Goal: Task Accomplishment & Management: Complete application form

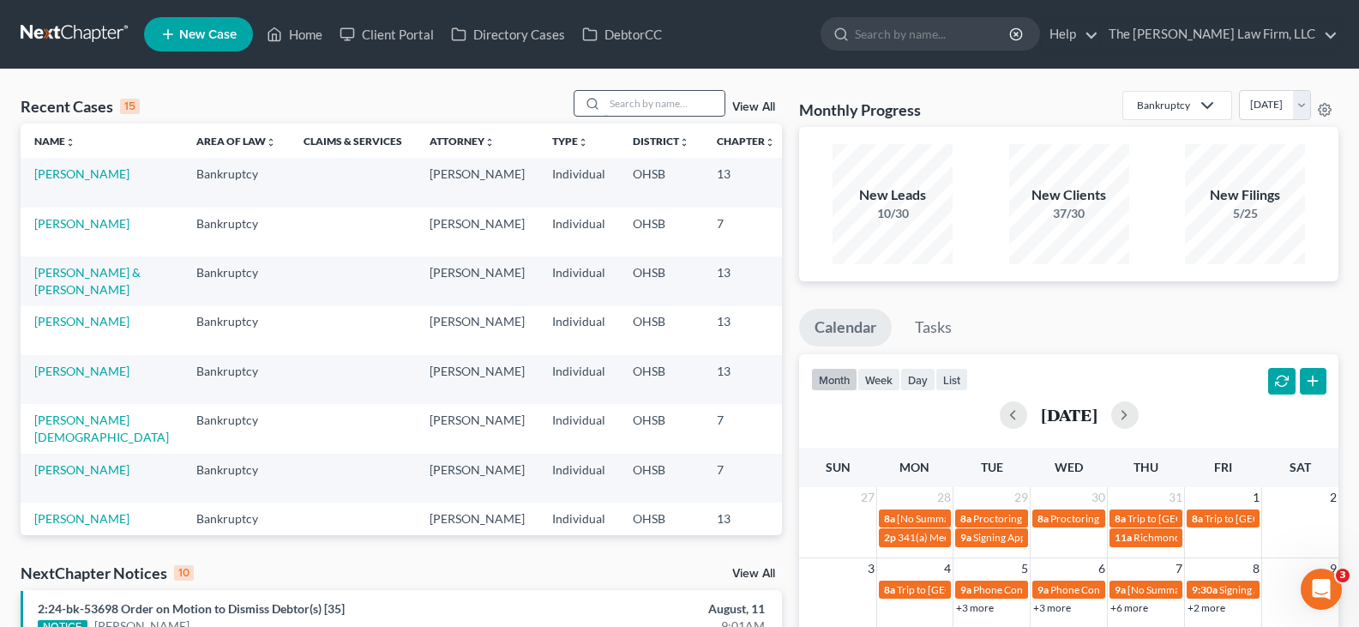
click at [634, 103] on input "search" at bounding box center [664, 103] width 120 height 25
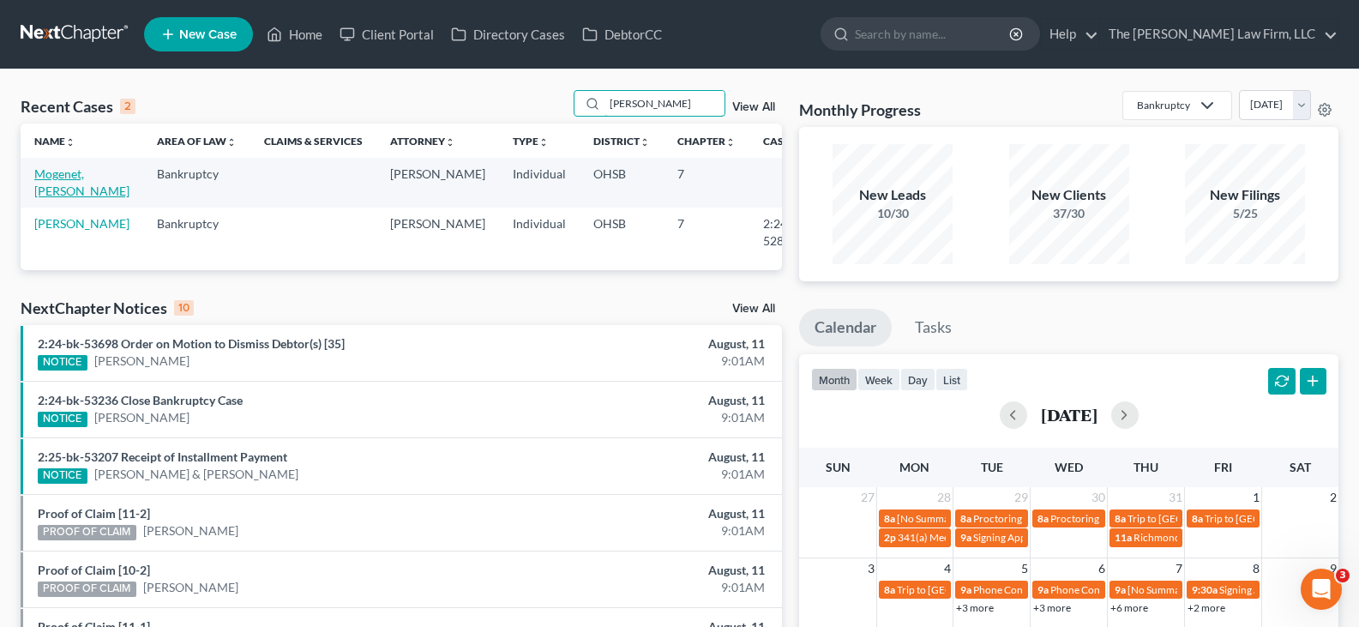
type input "[PERSON_NAME]"
click at [54, 169] on link "Mogenet, [PERSON_NAME]" at bounding box center [81, 182] width 95 height 32
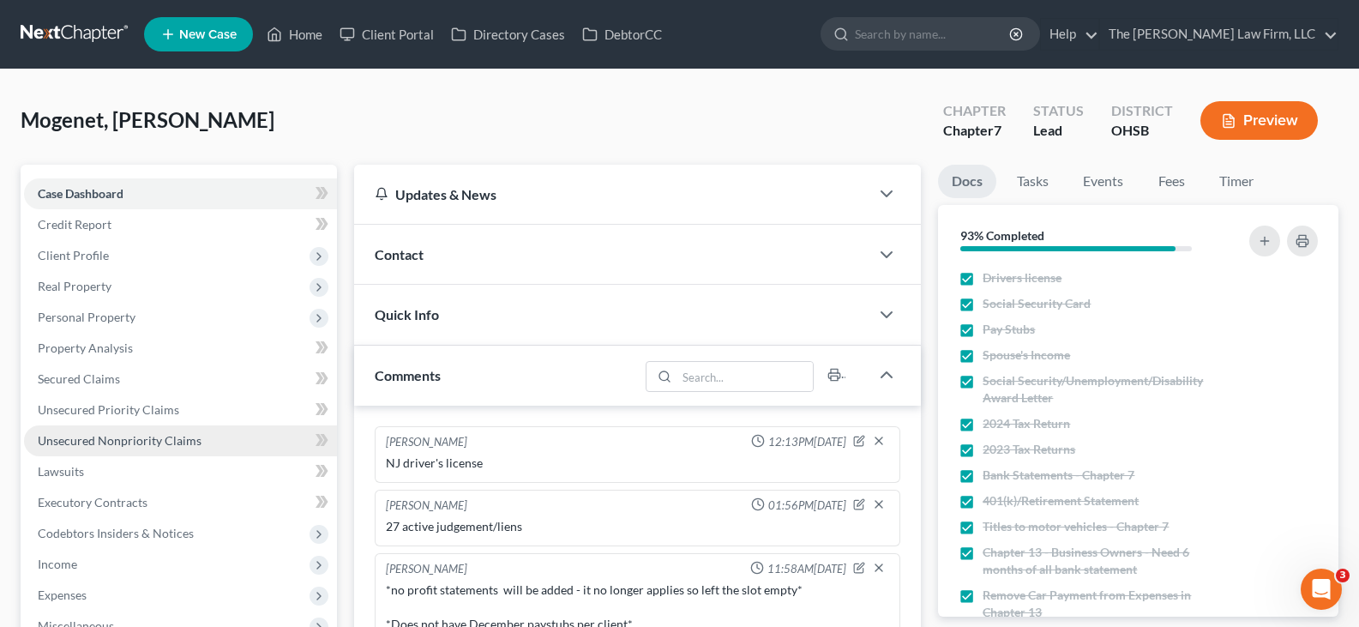
click at [135, 443] on span "Unsecured Nonpriority Claims" at bounding box center [120, 440] width 164 height 15
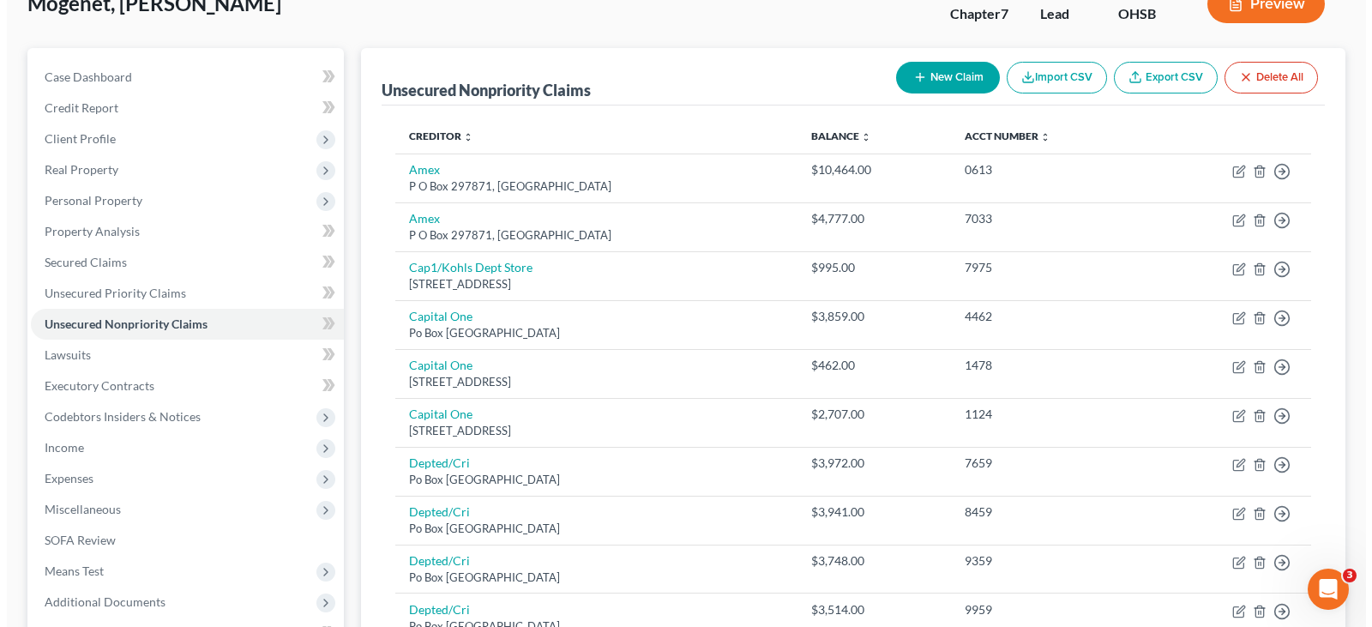
scroll to position [86, 0]
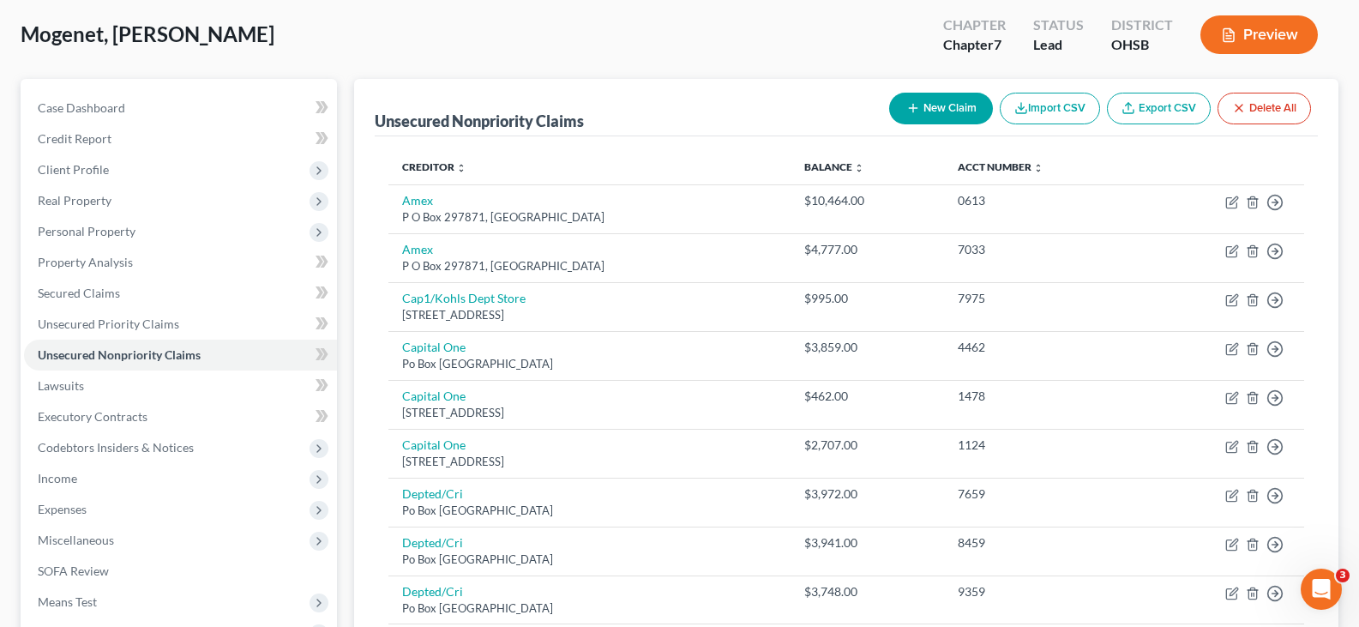
click at [906, 107] on icon "button" at bounding box center [913, 108] width 14 height 14
select select "0"
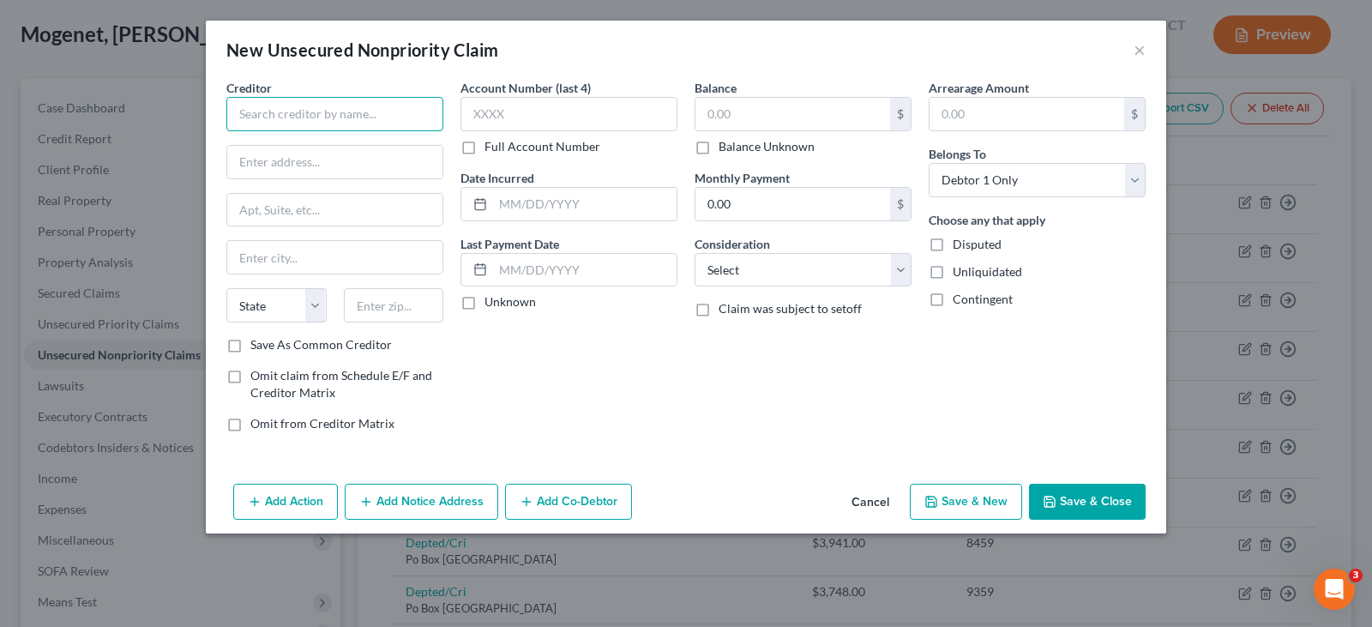
click at [375, 113] on input "text" at bounding box center [334, 114] width 217 height 34
type input "Anytime Fitness"
click at [348, 161] on input "text" at bounding box center [334, 162] width 215 height 33
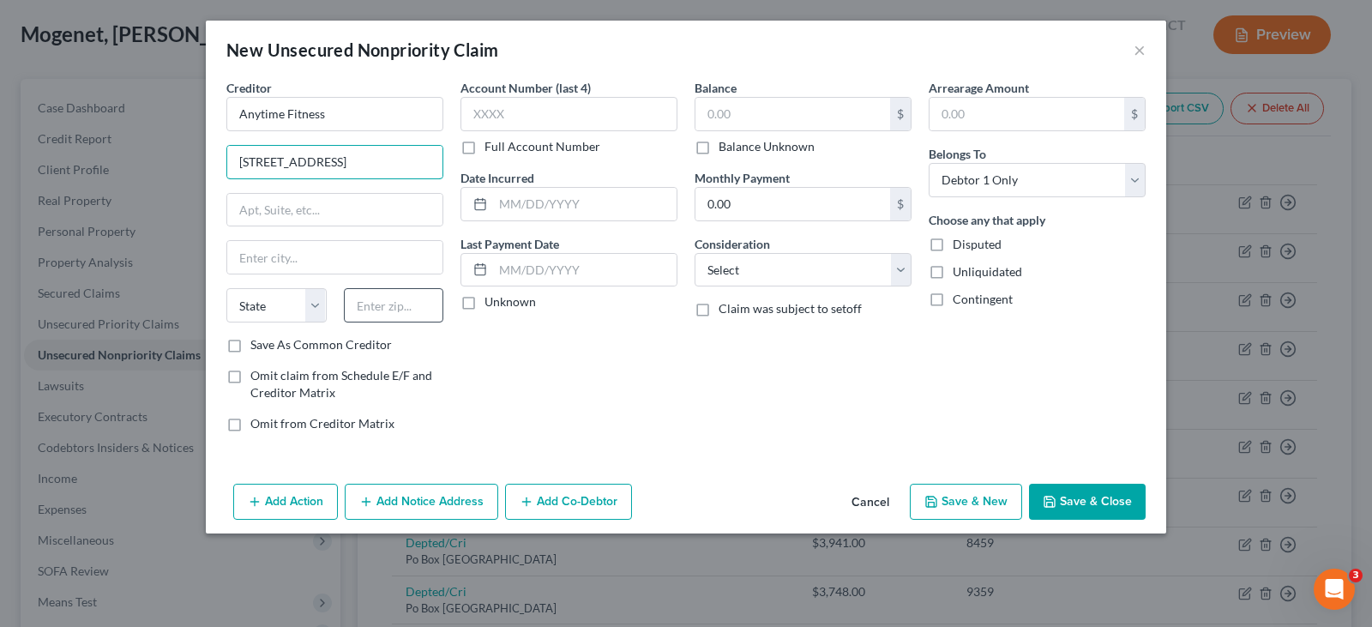
type input "[STREET_ADDRESS]"
click at [392, 308] on input "text" at bounding box center [394, 305] width 100 height 34
type input "07083"
type input "Union"
select select "33"
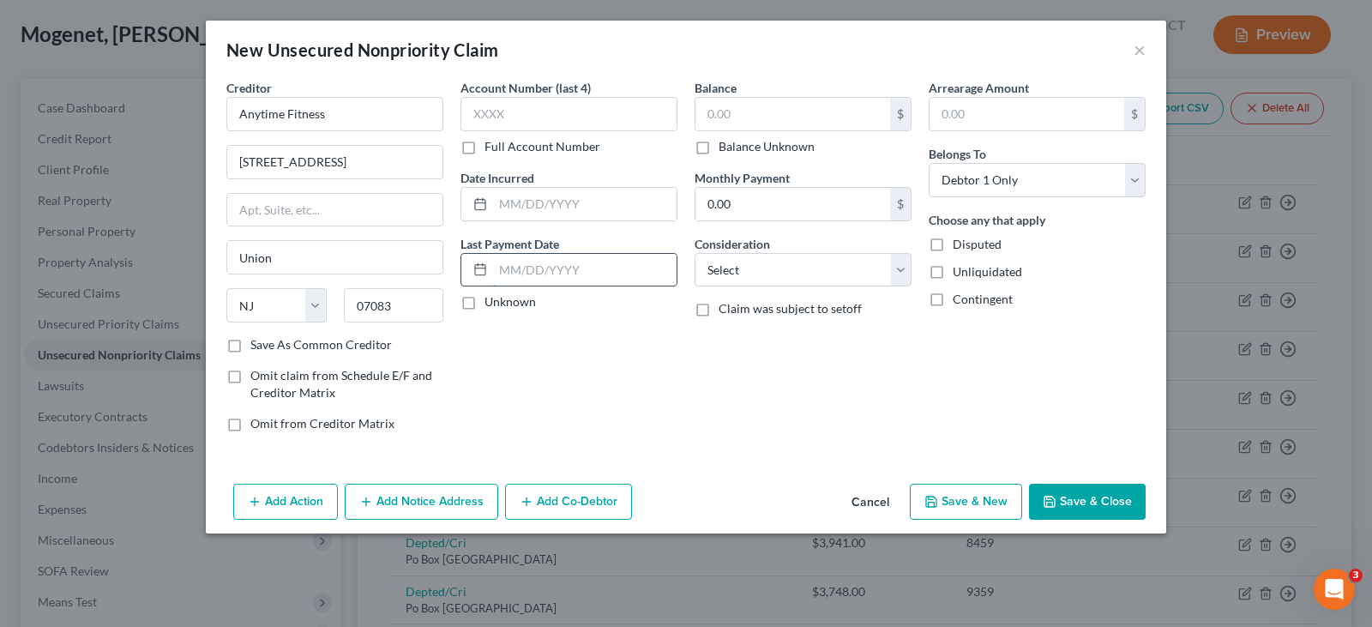
click at [552, 265] on input "text" at bounding box center [584, 270] width 183 height 33
click at [1053, 498] on icon "button" at bounding box center [1049, 502] width 14 height 14
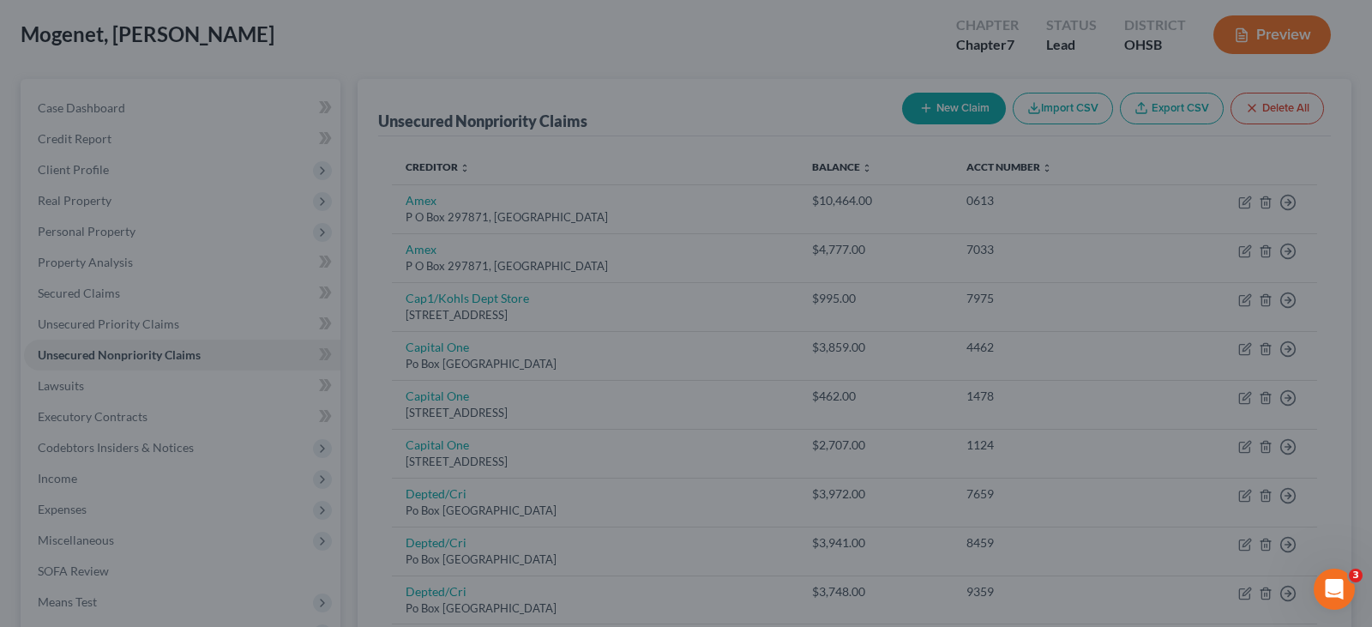
type input "0.00"
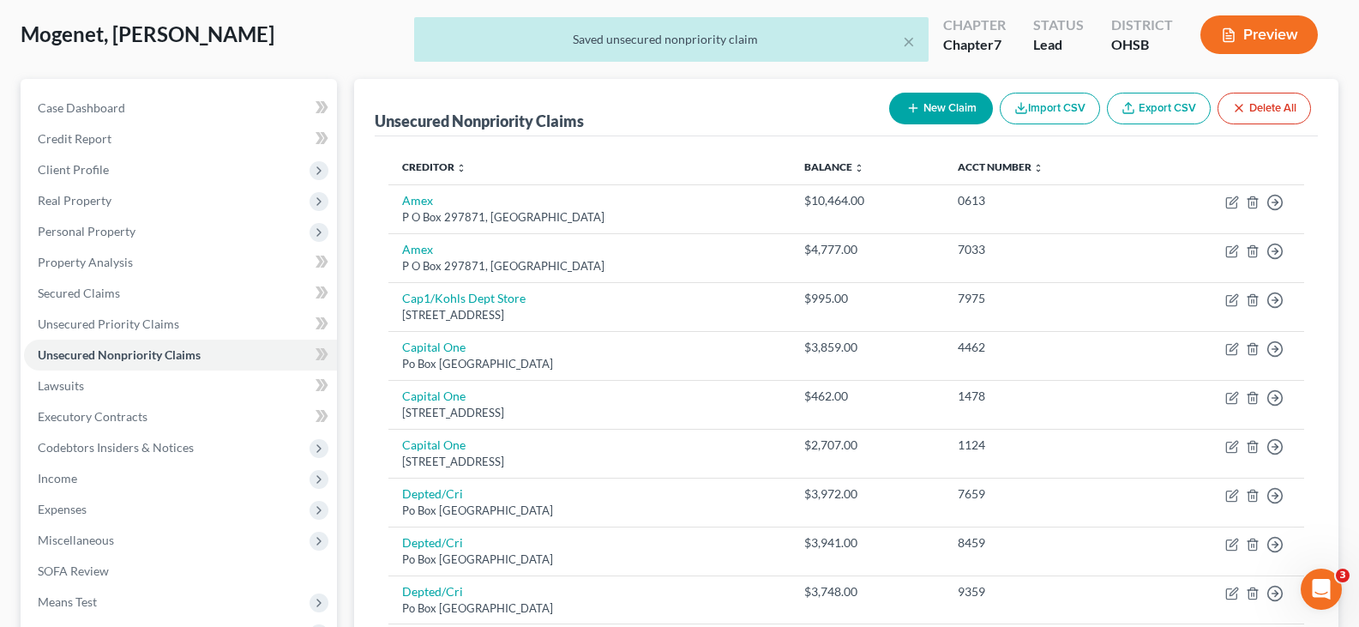
click at [900, 104] on button "New Claim" at bounding box center [941, 109] width 104 height 32
select select "0"
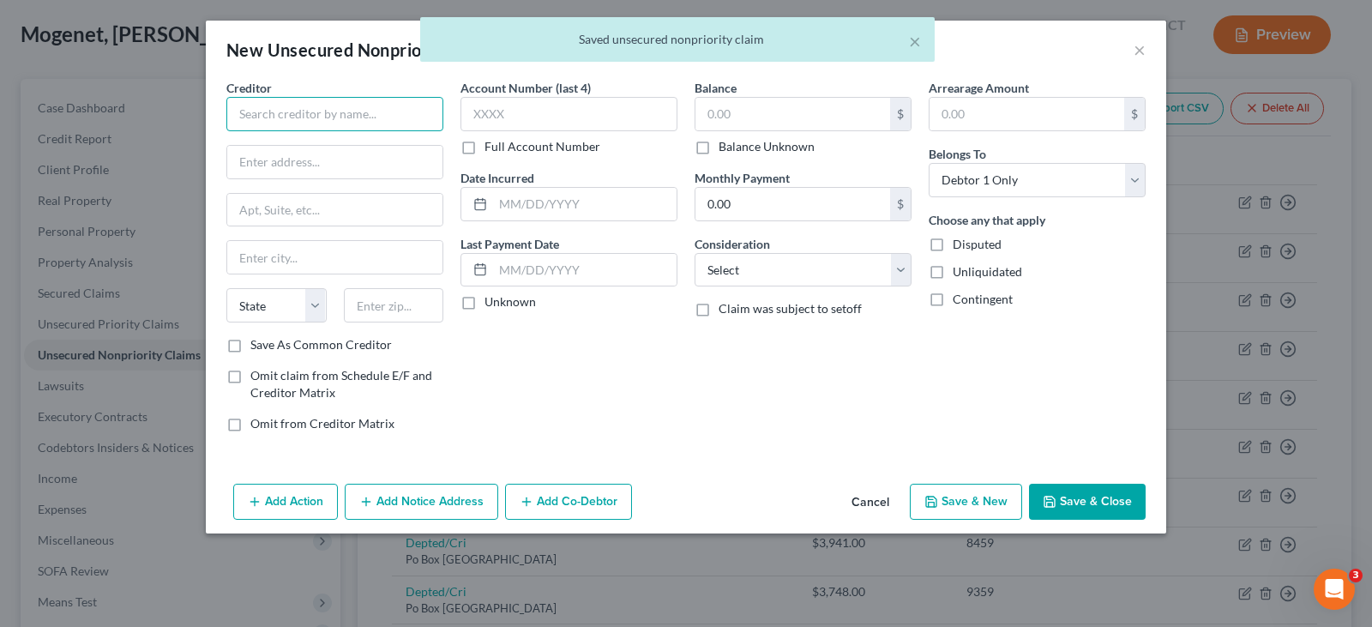
click at [385, 116] on input "text" at bounding box center [334, 114] width 217 height 34
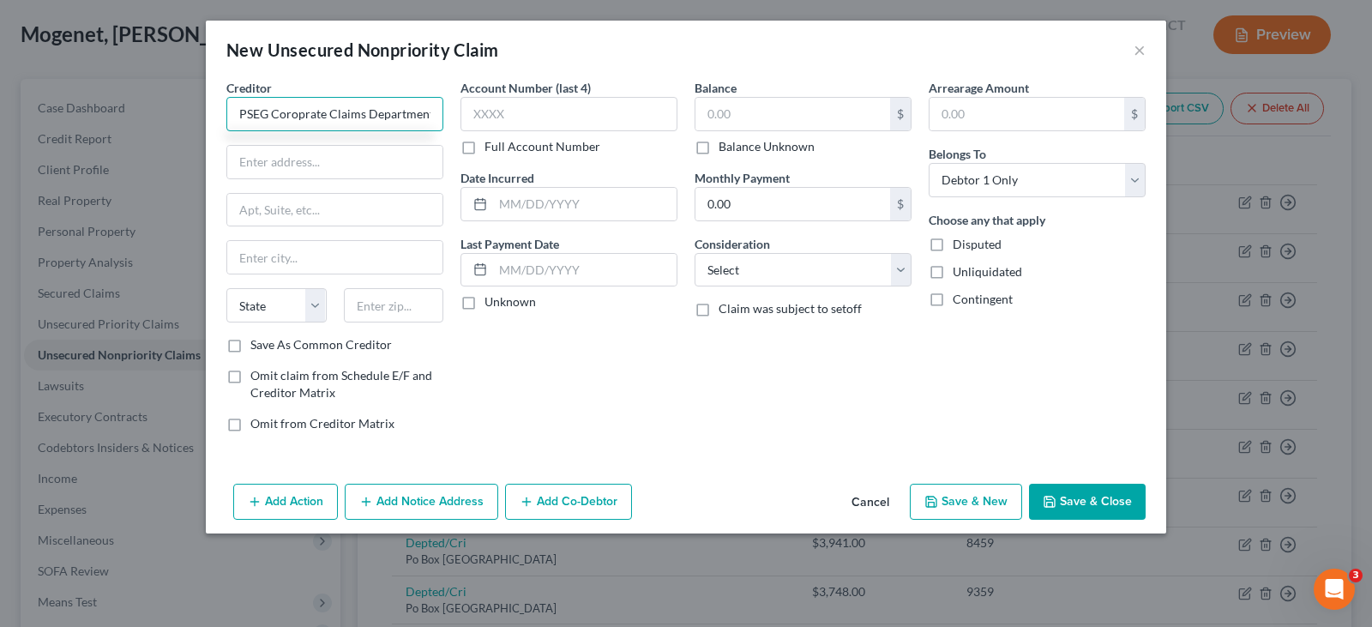
click at [297, 122] on input "PSEG Coroprate Claims Department" at bounding box center [334, 114] width 217 height 34
type input "PSEG Corporate Claims Department"
click at [327, 162] on input "text" at bounding box center [334, 162] width 215 height 33
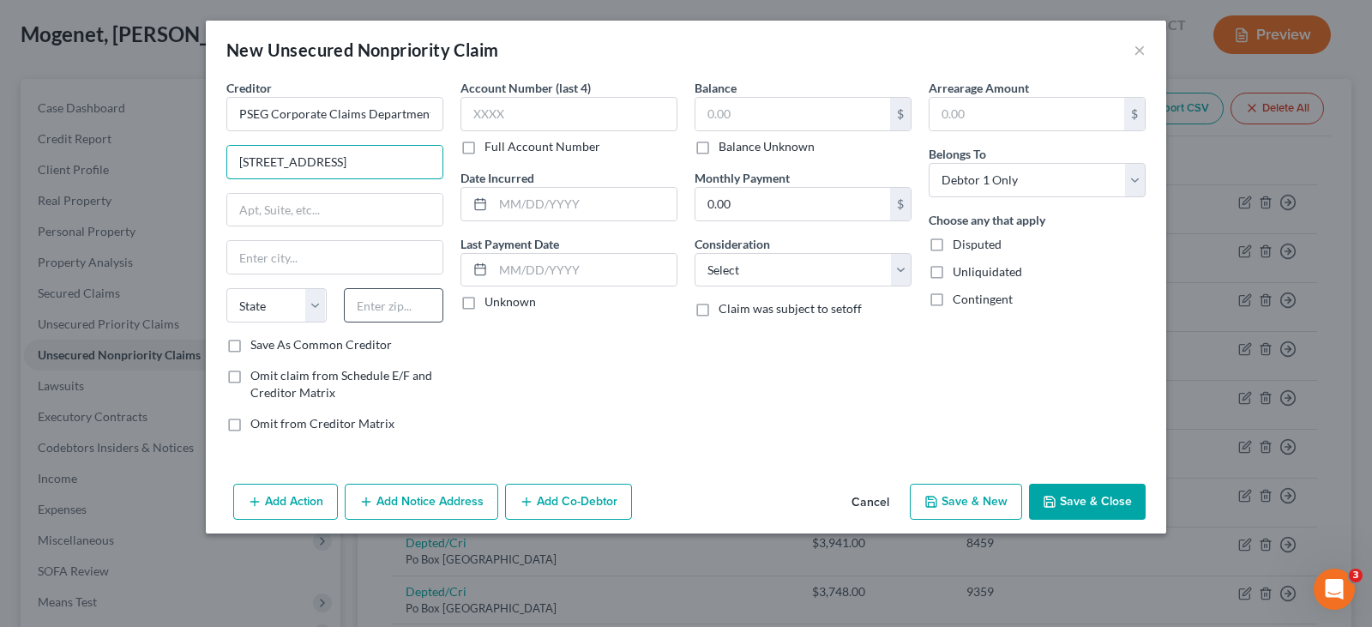
type input "[STREET_ADDRESS]"
click at [367, 309] on input "text" at bounding box center [394, 305] width 100 height 34
type input "07102"
type input "[GEOGRAPHIC_DATA]"
select select "33"
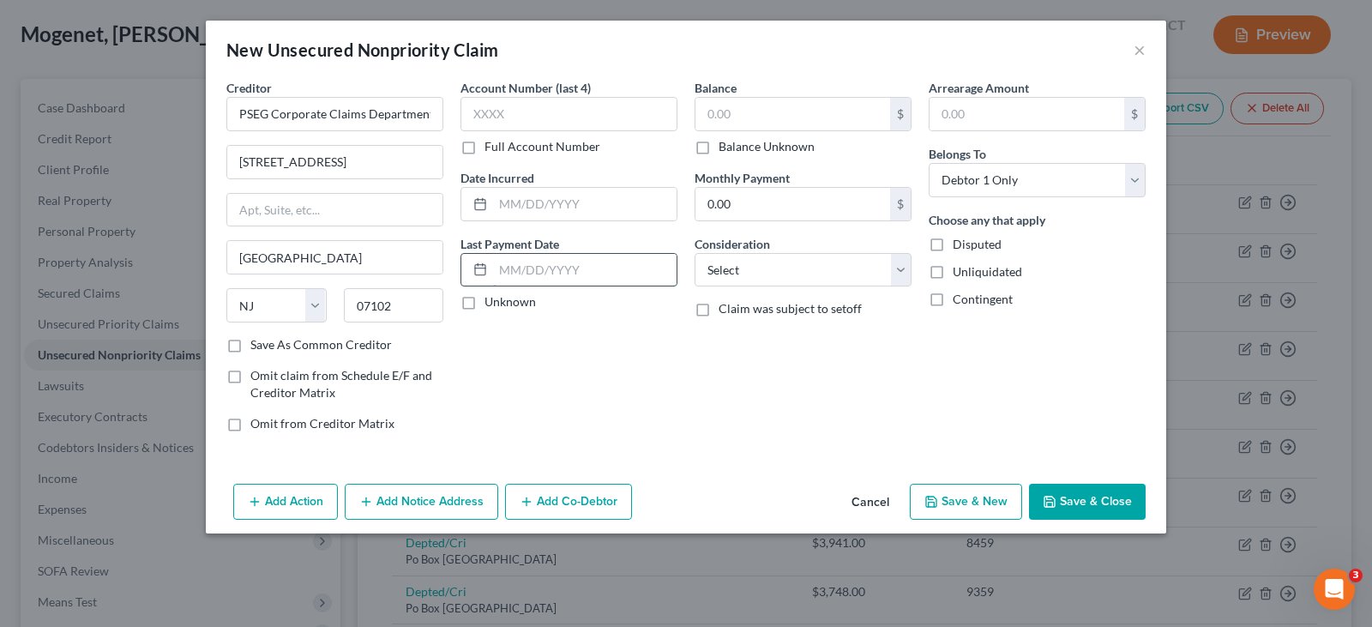
click at [577, 267] on input "text" at bounding box center [584, 270] width 183 height 33
click at [1045, 497] on icon "button" at bounding box center [1049, 502] width 14 height 14
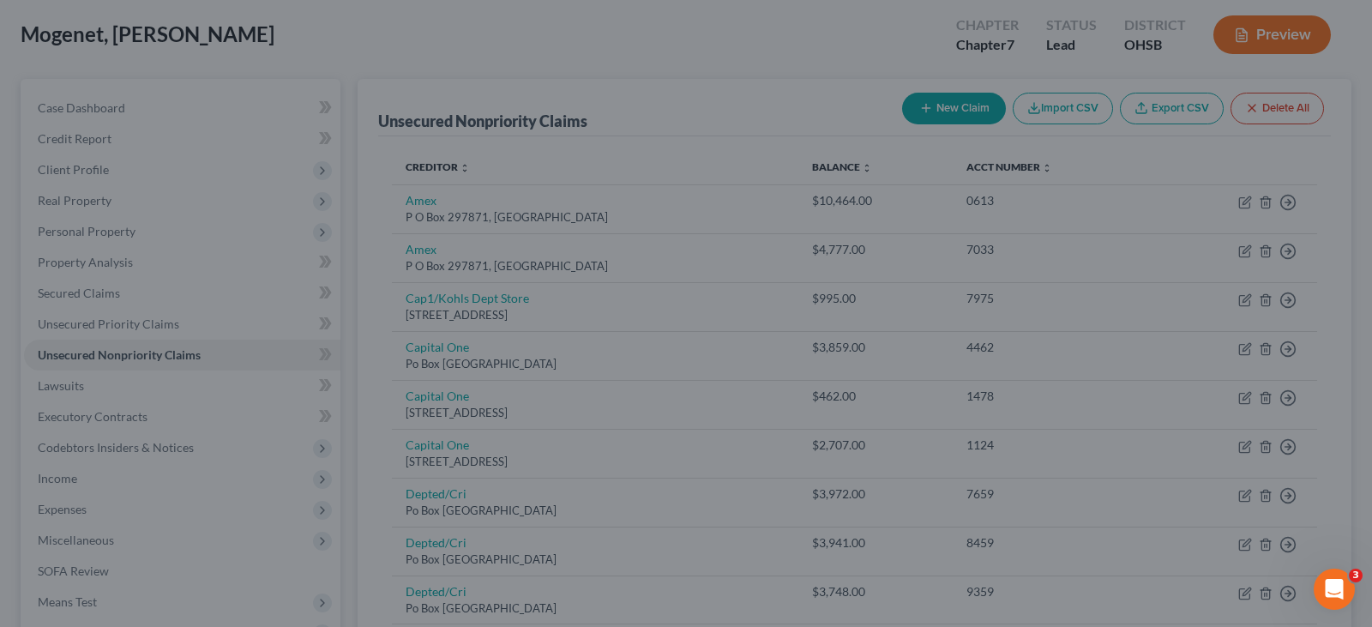
type input "0.00"
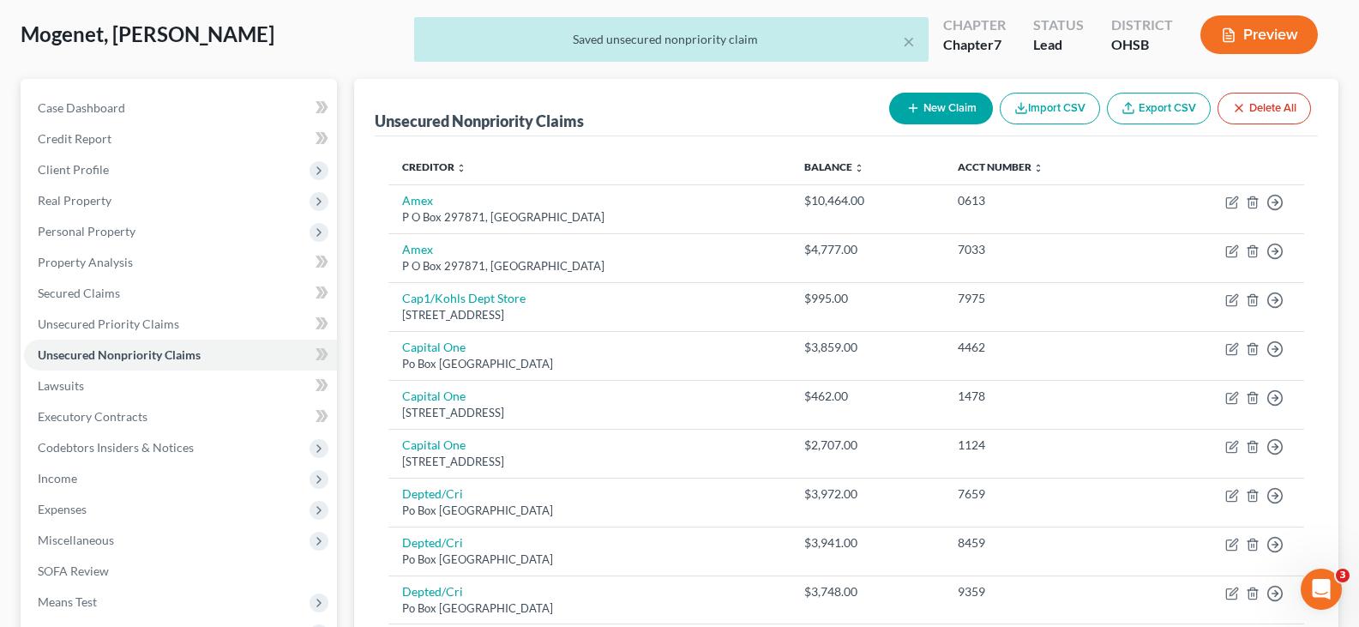
click at [910, 106] on icon "button" at bounding box center [913, 108] width 14 height 14
select select "0"
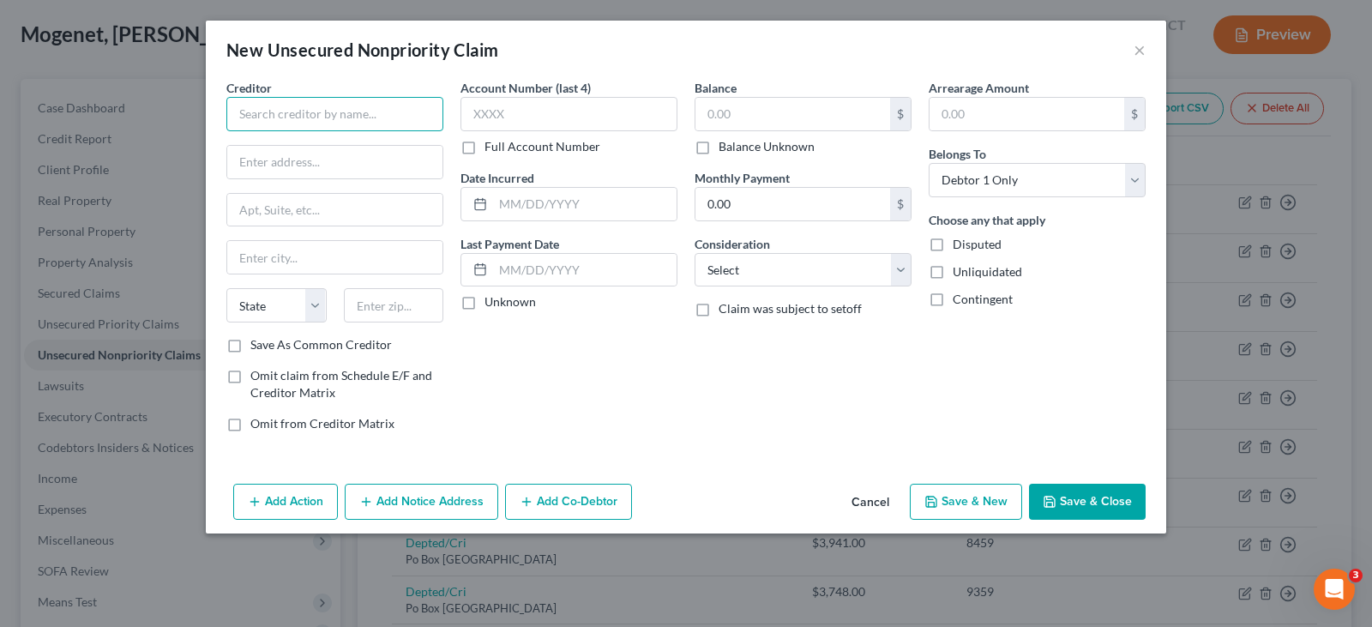
click at [369, 120] on input "text" at bounding box center [334, 114] width 217 height 34
type input "Geico Insurance Company"
click at [300, 162] on input "text" at bounding box center [334, 162] width 215 height 33
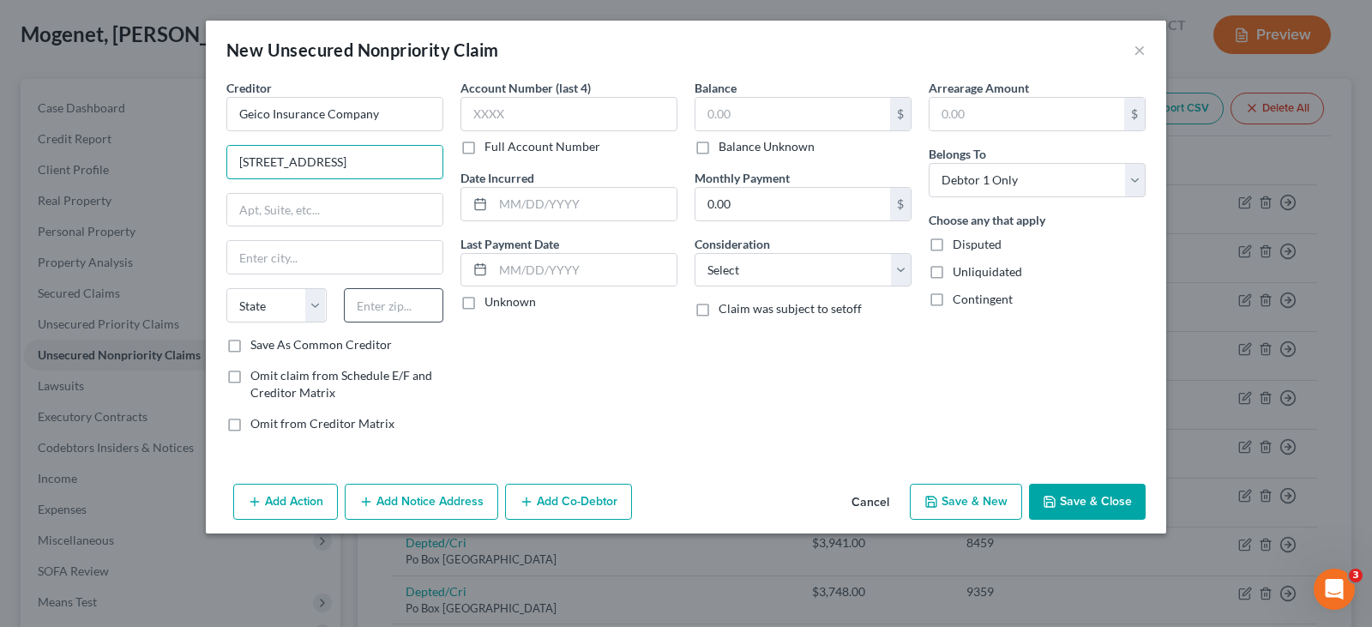
type input "[STREET_ADDRESS]"
click at [376, 303] on input "text" at bounding box center [394, 305] width 100 height 34
type input "20815"
type input "Chevy Chase"
select select "21"
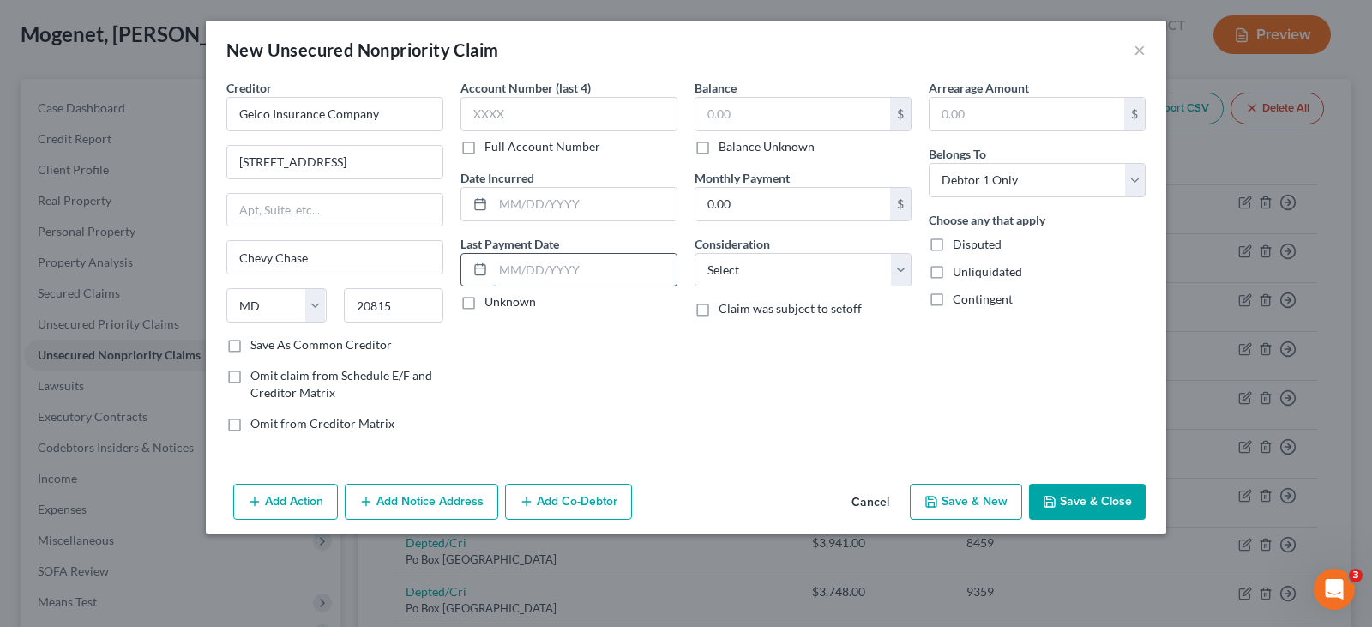
click at [519, 257] on input "text" at bounding box center [584, 270] width 183 height 33
click at [1052, 495] on icon "button" at bounding box center [1049, 502] width 14 height 14
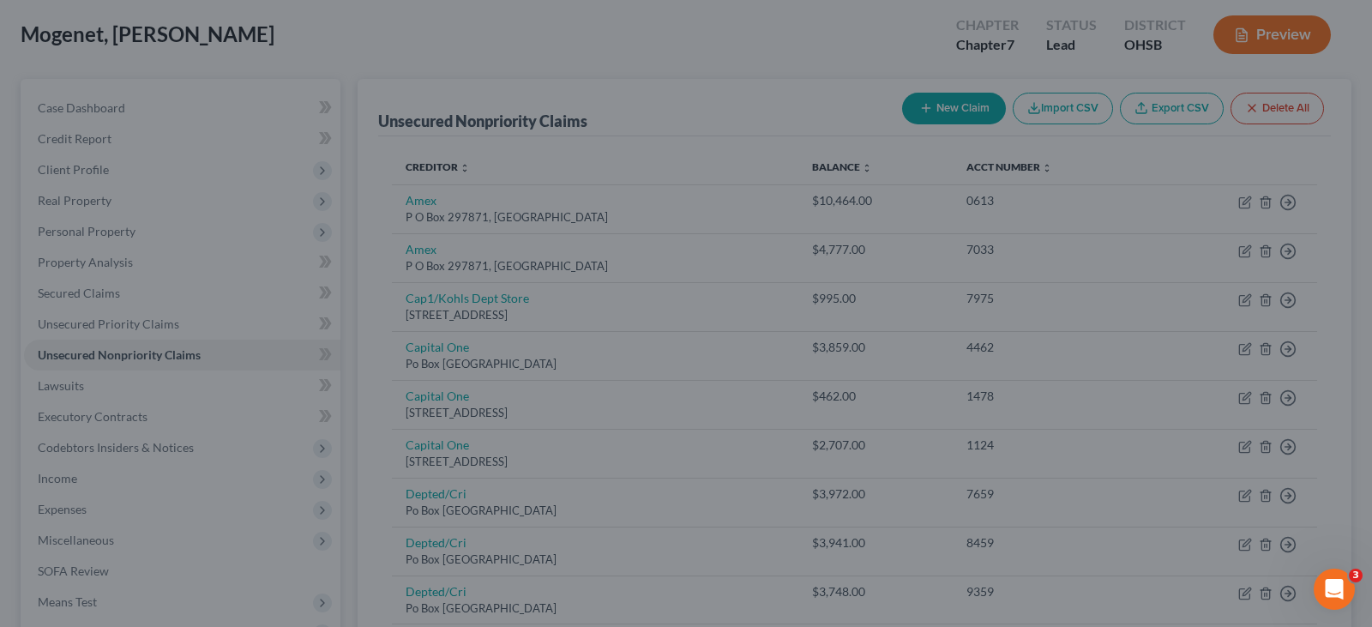
type input "0.00"
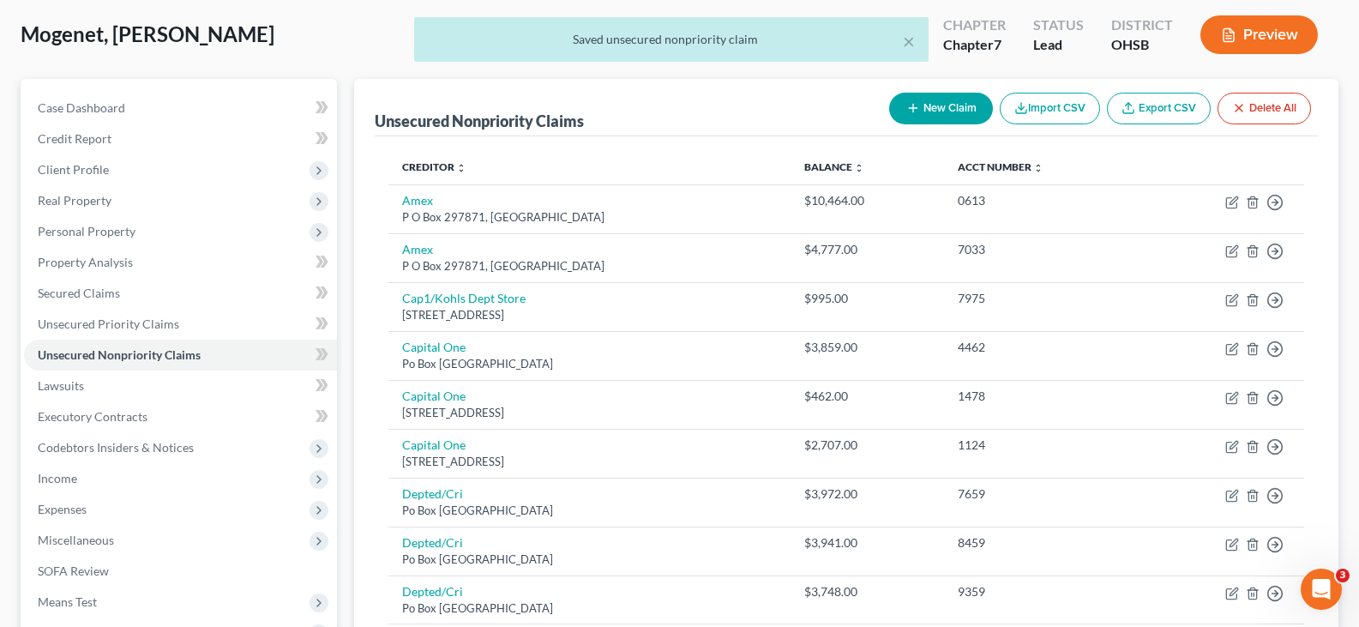
click at [920, 107] on button "New Claim" at bounding box center [941, 109] width 104 height 32
select select "0"
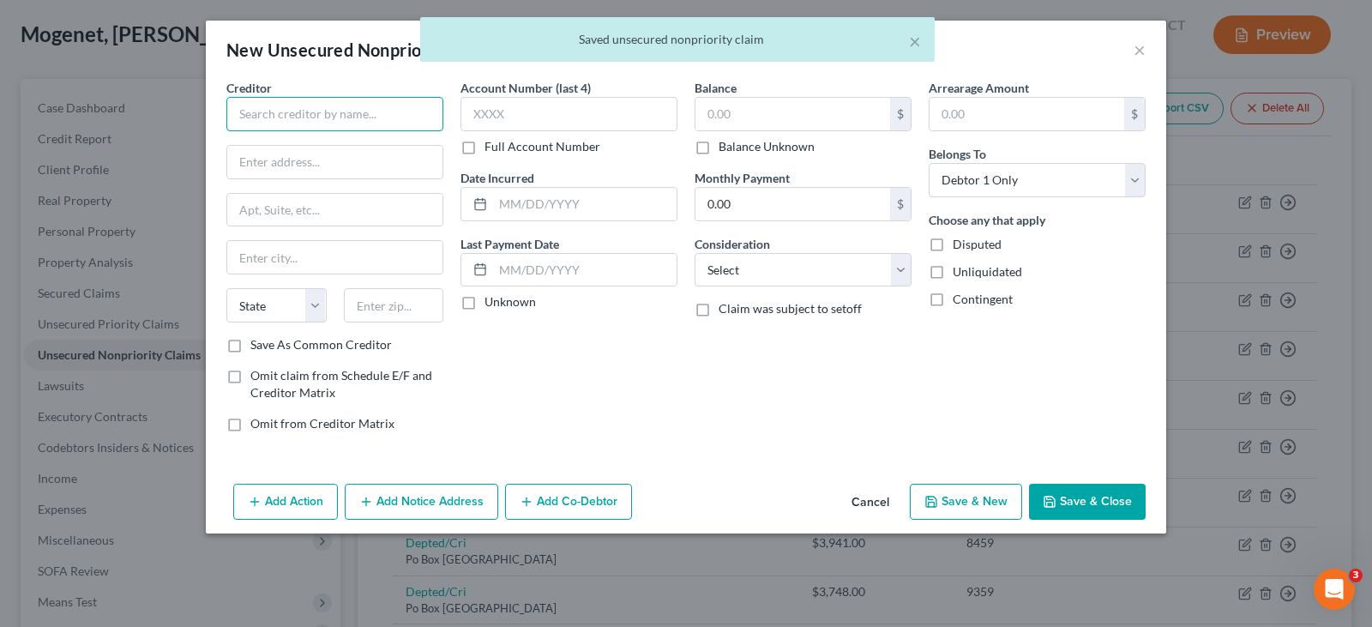
click at [415, 117] on input "text" at bounding box center [334, 114] width 217 height 34
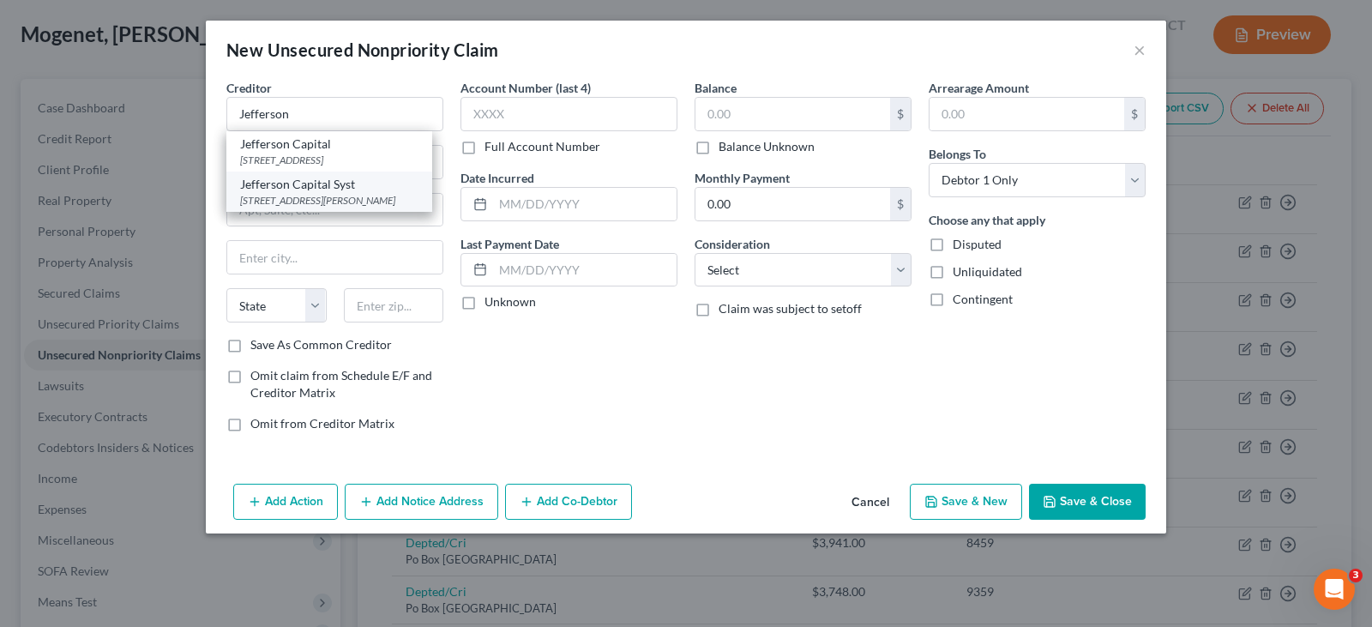
click at [298, 193] on div "Jefferson Capital Syst" at bounding box center [329, 184] width 178 height 17
type input "Jefferson Capital Syst"
type input "16 [PERSON_NAME]"
type input "Saint Cloud"
select select "24"
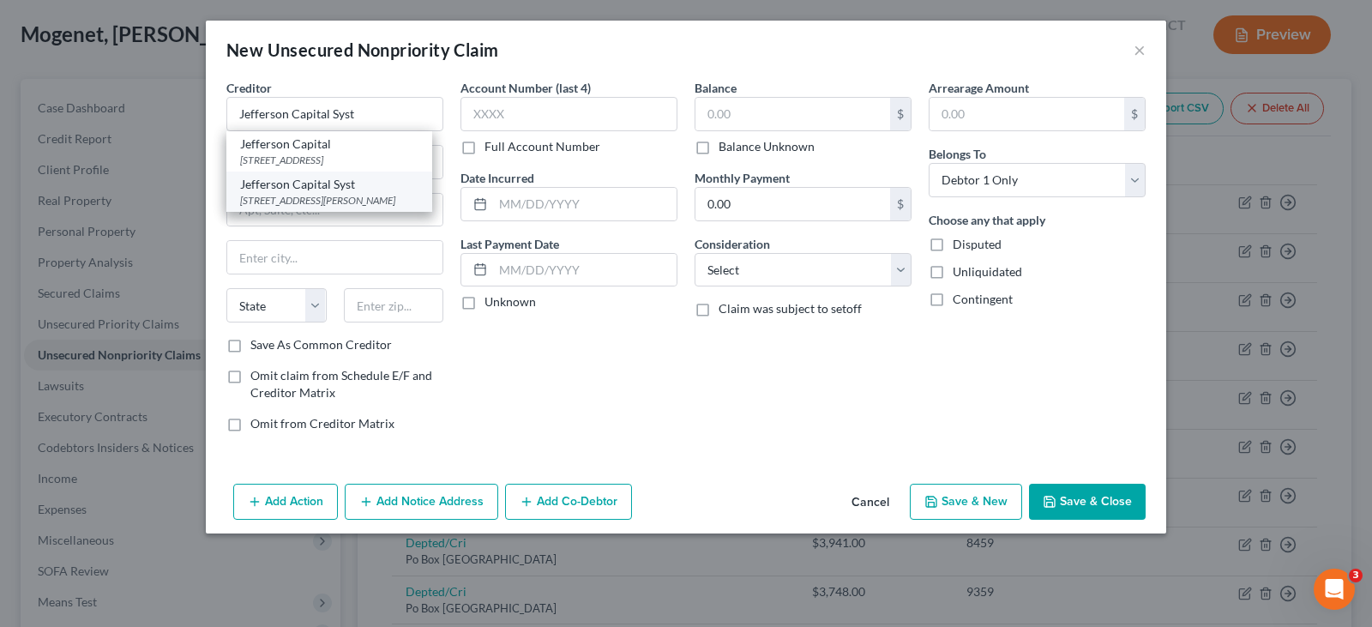
type input "56303"
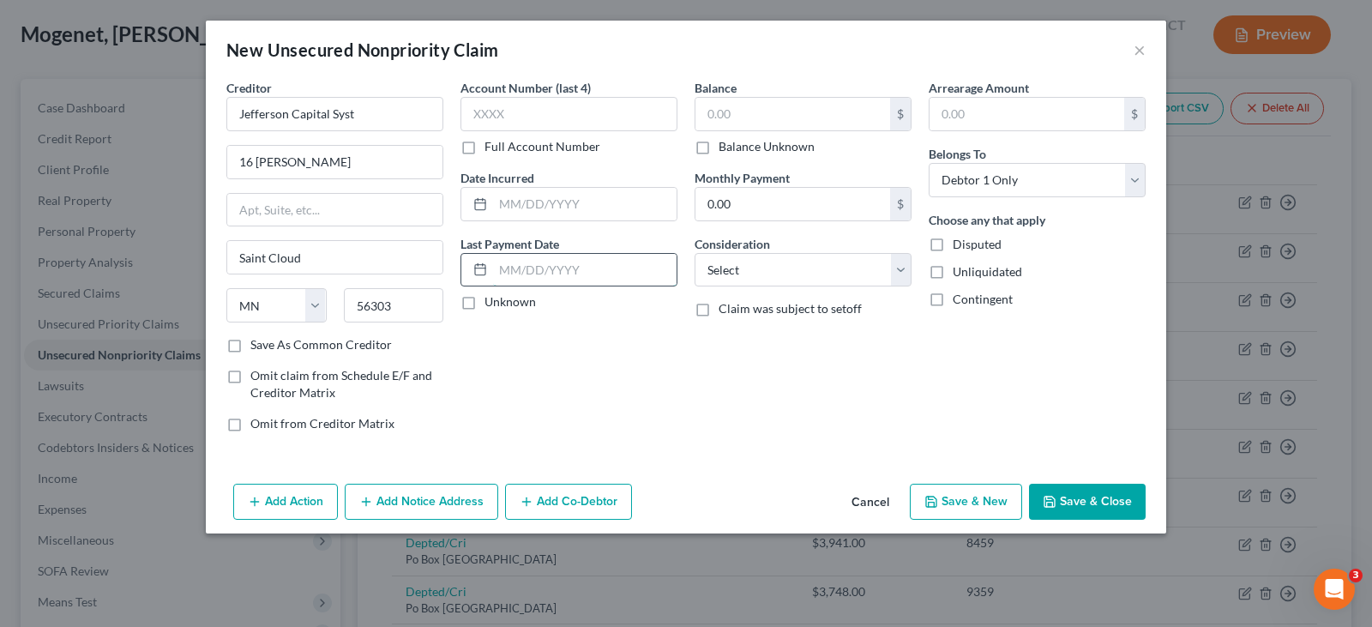
click at [584, 270] on input "text" at bounding box center [584, 270] width 183 height 33
click at [1069, 499] on button "Save & Close" at bounding box center [1087, 501] width 117 height 36
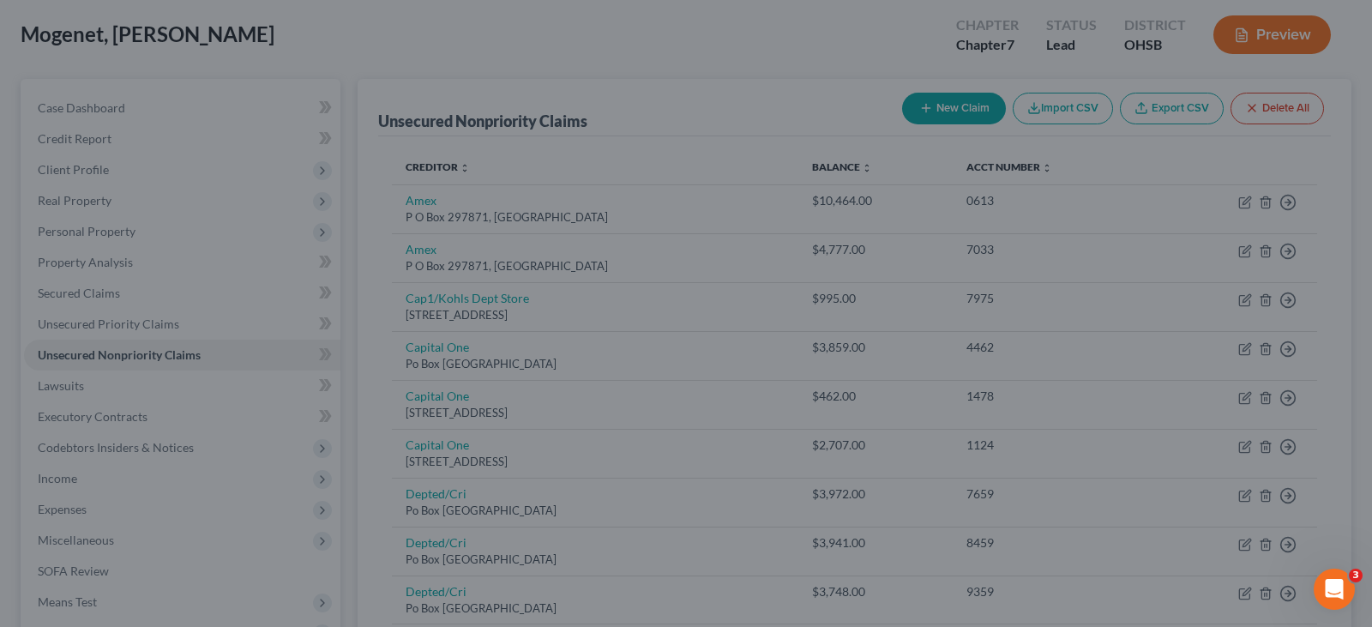
type input "0.00"
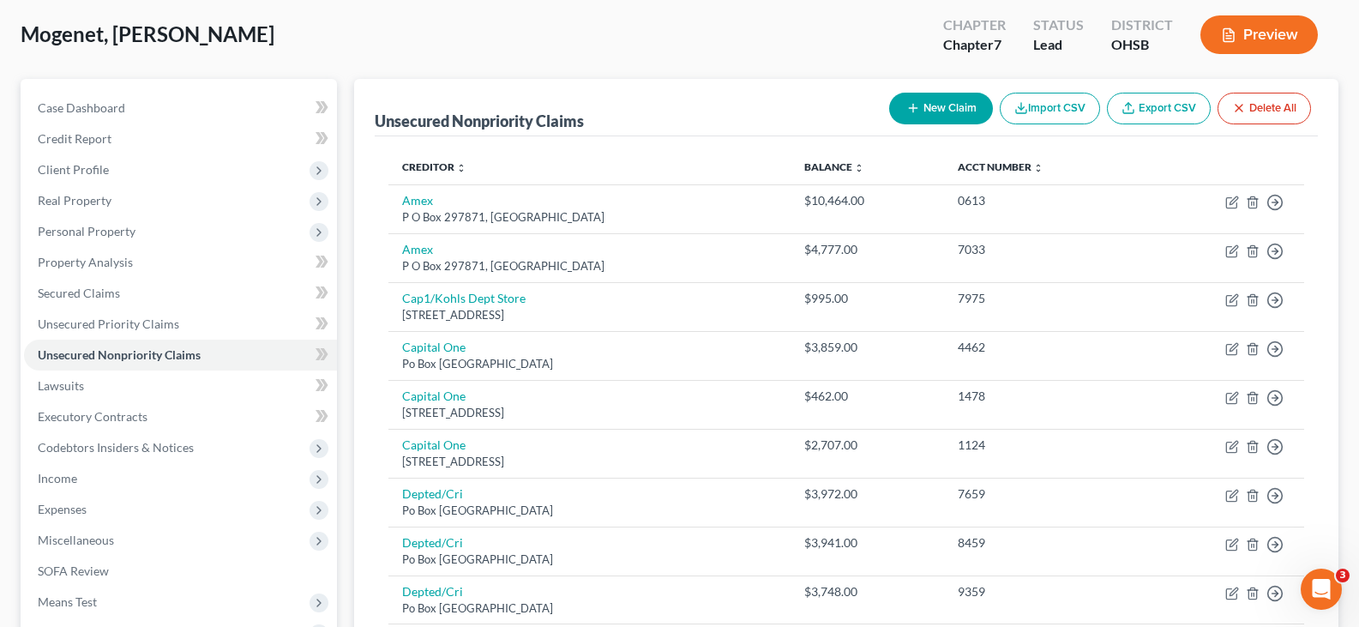
click at [908, 105] on icon "button" at bounding box center [913, 108] width 14 height 14
select select "0"
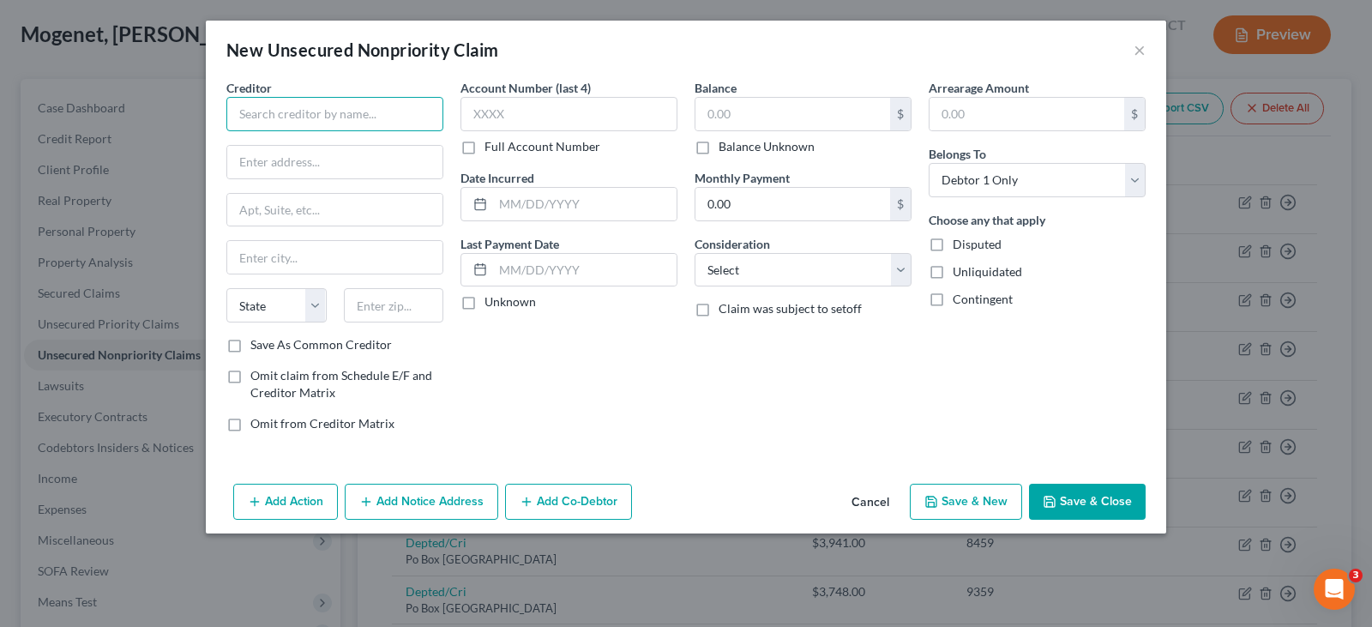
click at [326, 111] on input "text" at bounding box center [334, 114] width 217 height 34
type input "[PERSON_NAME] DDS"
click at [306, 162] on input "text" at bounding box center [334, 162] width 215 height 33
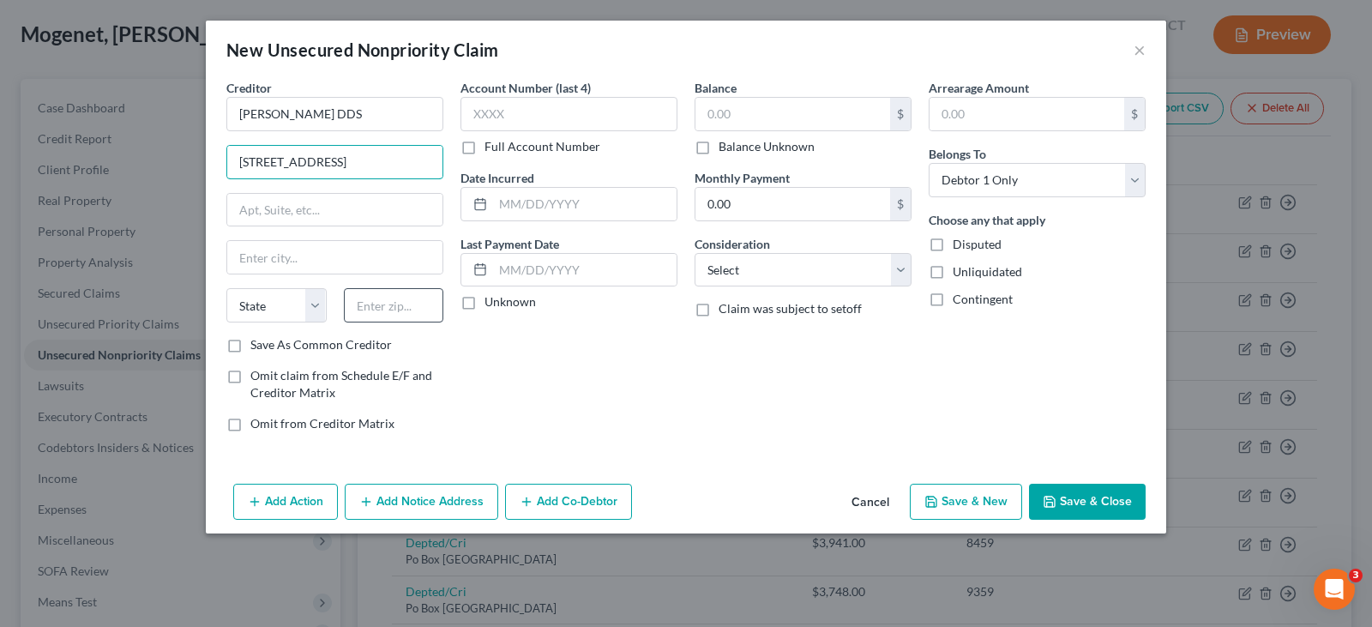
type input "[STREET_ADDRESS]"
click at [386, 312] on input "text" at bounding box center [394, 305] width 100 height 34
type input "07083"
type input "Union"
select select "33"
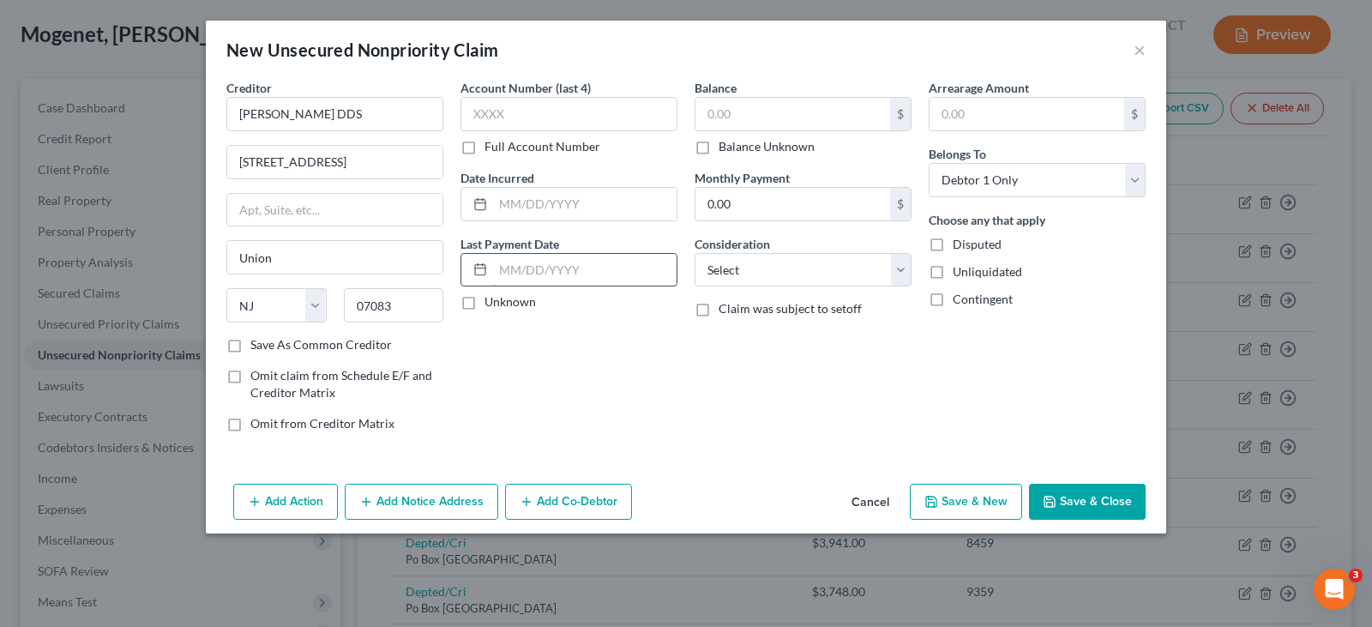
click at [539, 271] on input "text" at bounding box center [584, 270] width 183 height 33
click at [1072, 507] on button "Save & Close" at bounding box center [1087, 501] width 117 height 36
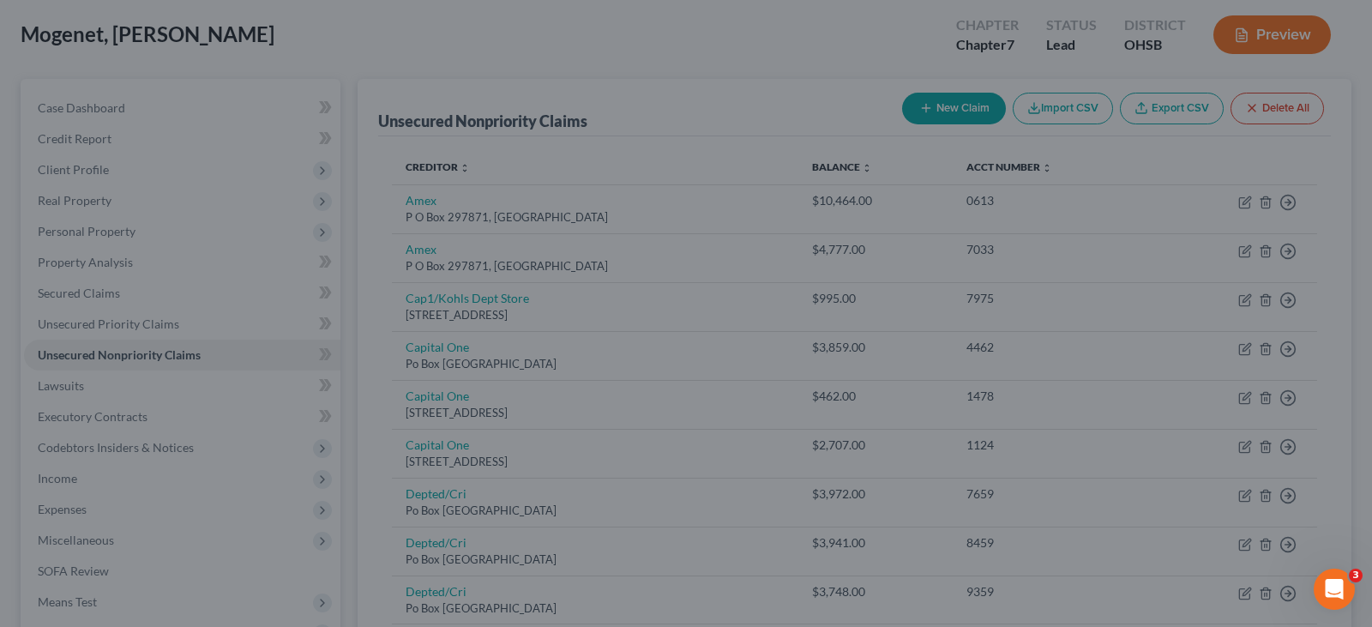
type input "0.00"
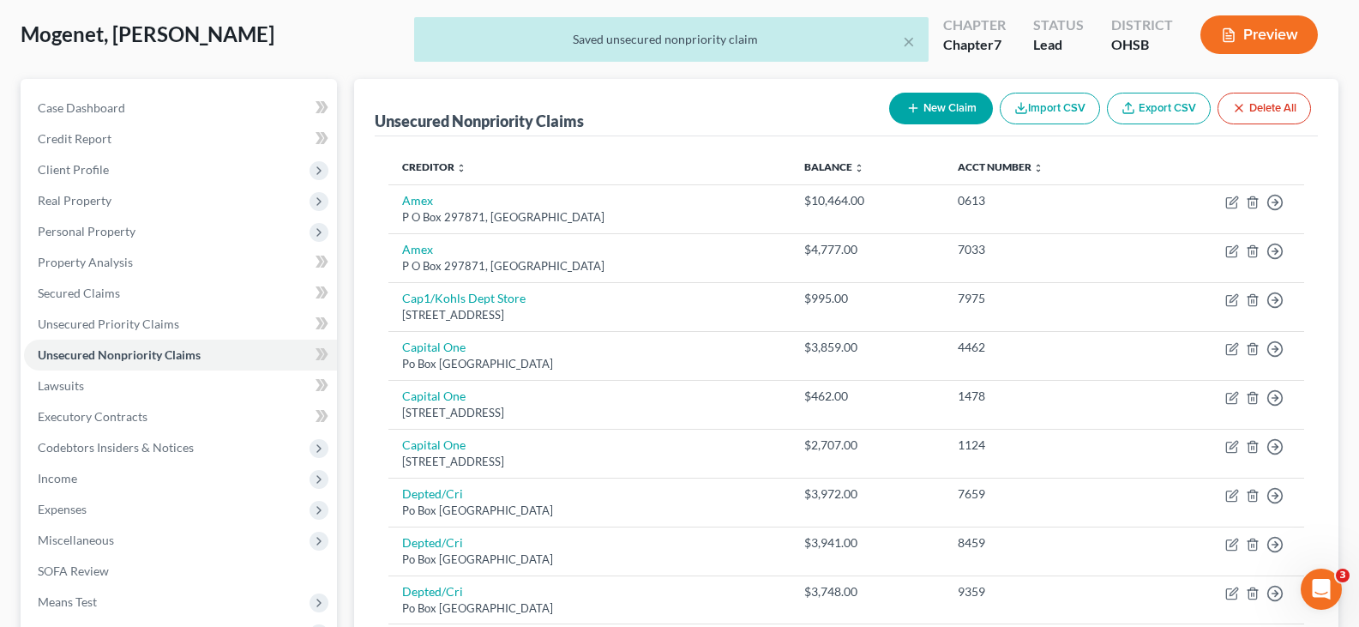
click at [913, 107] on line "button" at bounding box center [913, 109] width 0 height 8
select select "0"
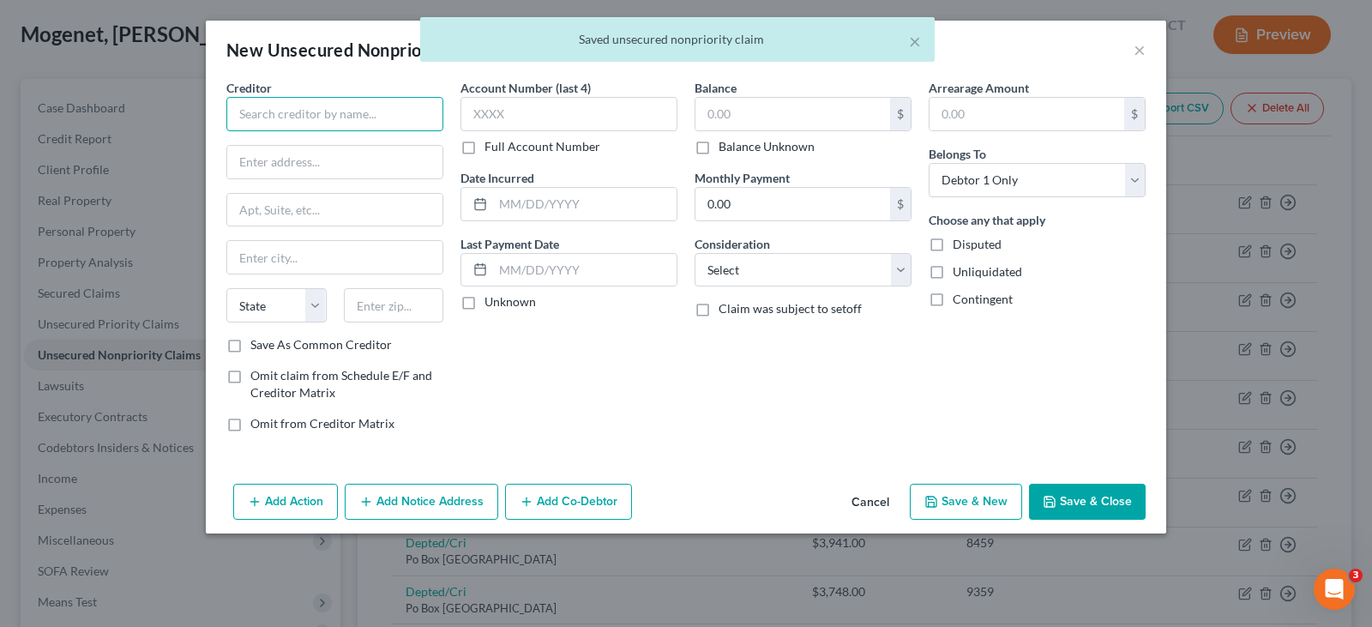
click at [392, 117] on input "text" at bounding box center [334, 114] width 217 height 34
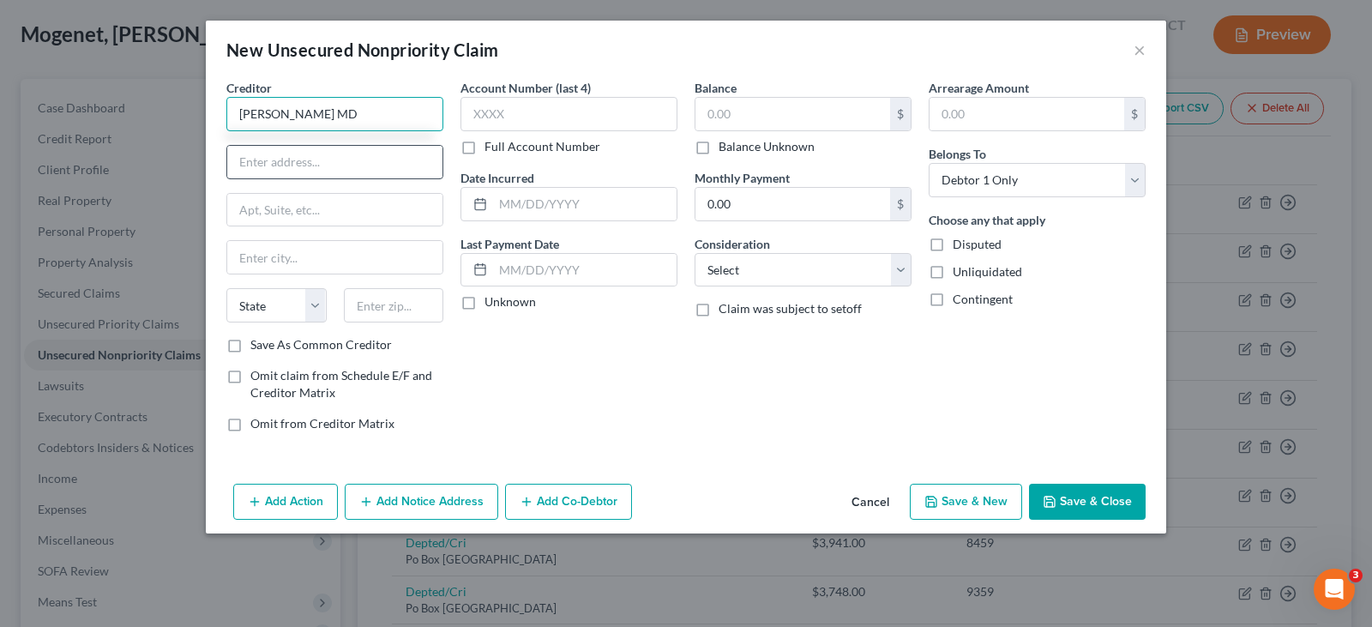
type input "[PERSON_NAME] MD"
click at [390, 162] on input "text" at bounding box center [334, 162] width 215 height 33
type input "[STREET_ADDRESS]"
click at [399, 302] on input "text" at bounding box center [394, 305] width 100 height 34
type input "07111"
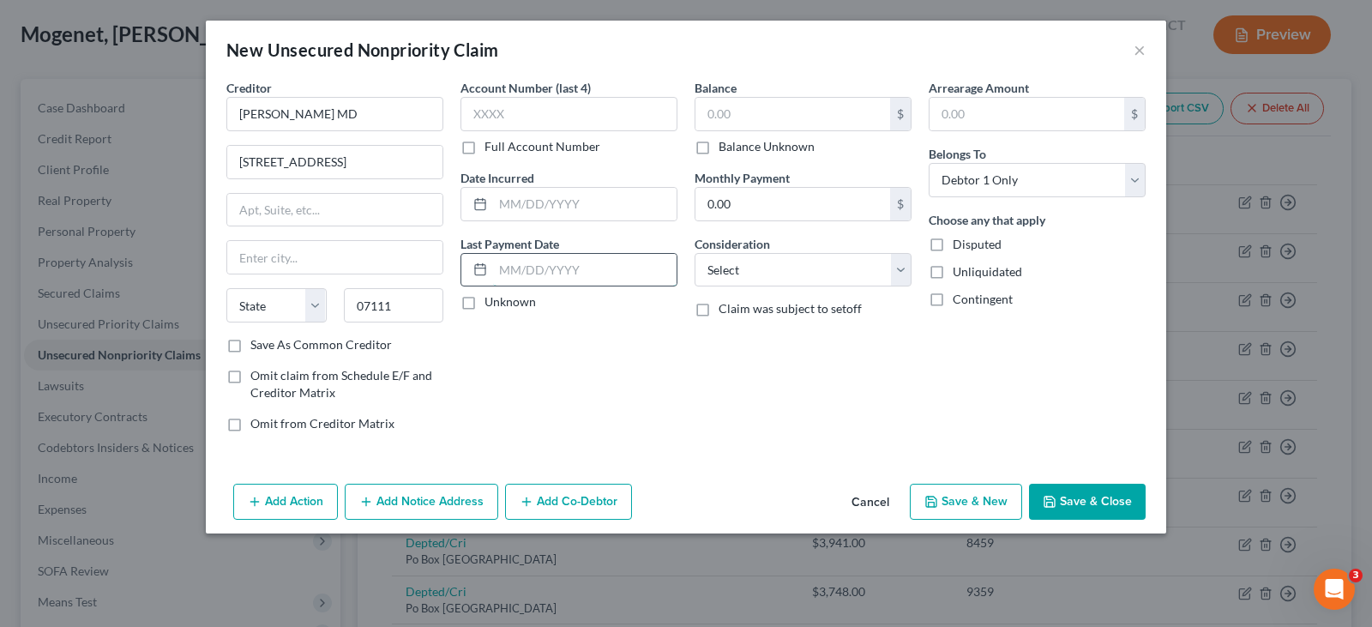
type input "Irvington"
select select "33"
click at [513, 261] on input "text" at bounding box center [584, 270] width 183 height 33
click at [1066, 506] on button "Save & Close" at bounding box center [1087, 501] width 117 height 36
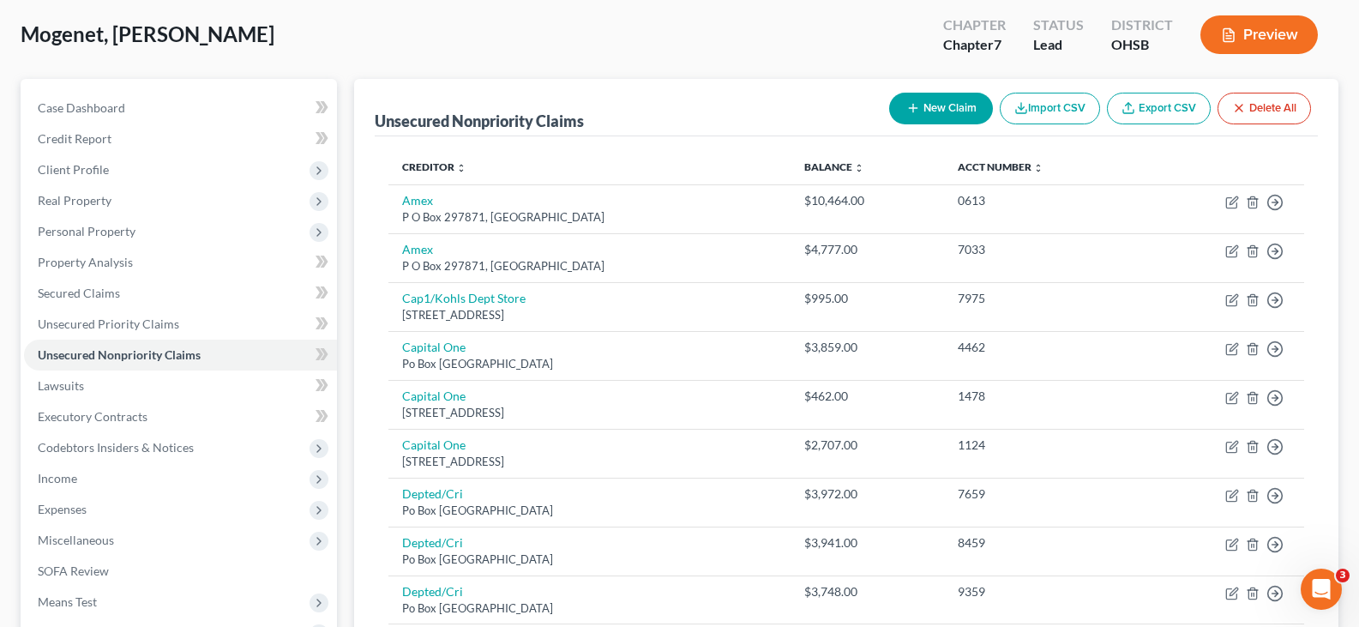
click at [915, 109] on icon "button" at bounding box center [913, 108] width 14 height 14
select select "0"
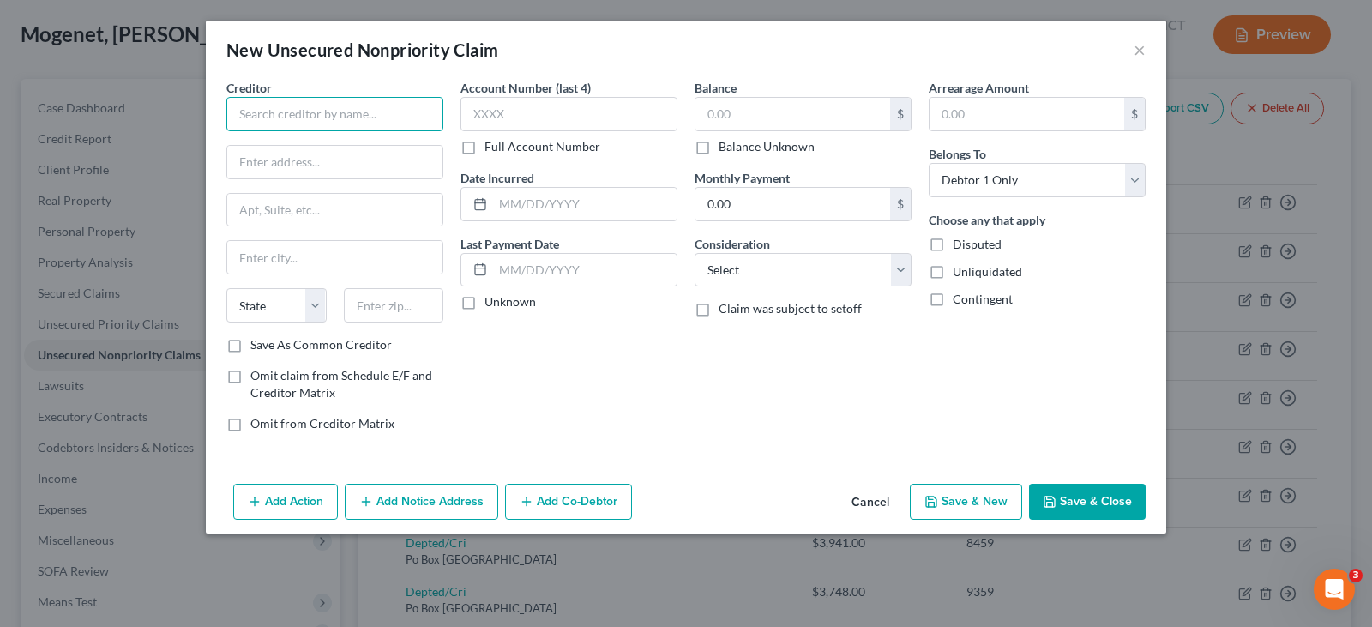
click at [425, 116] on input "text" at bounding box center [334, 114] width 217 height 34
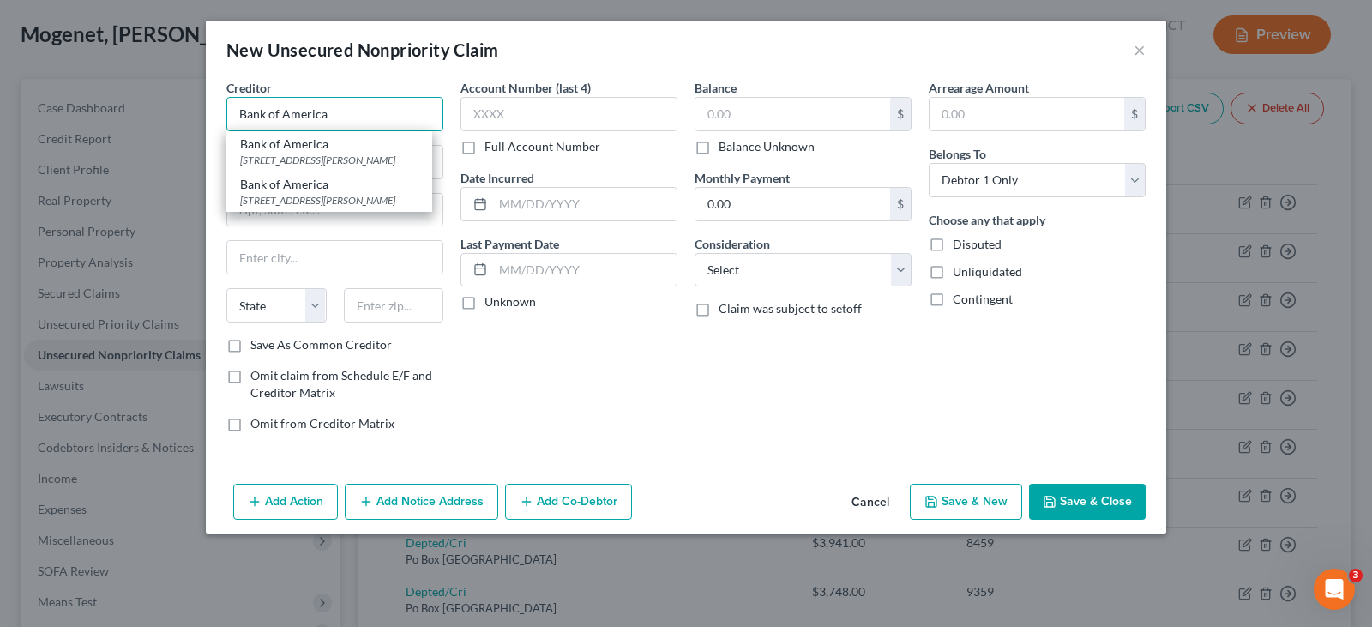
type input "Bank of America"
click at [382, 116] on input "Bank of America" at bounding box center [334, 114] width 217 height 34
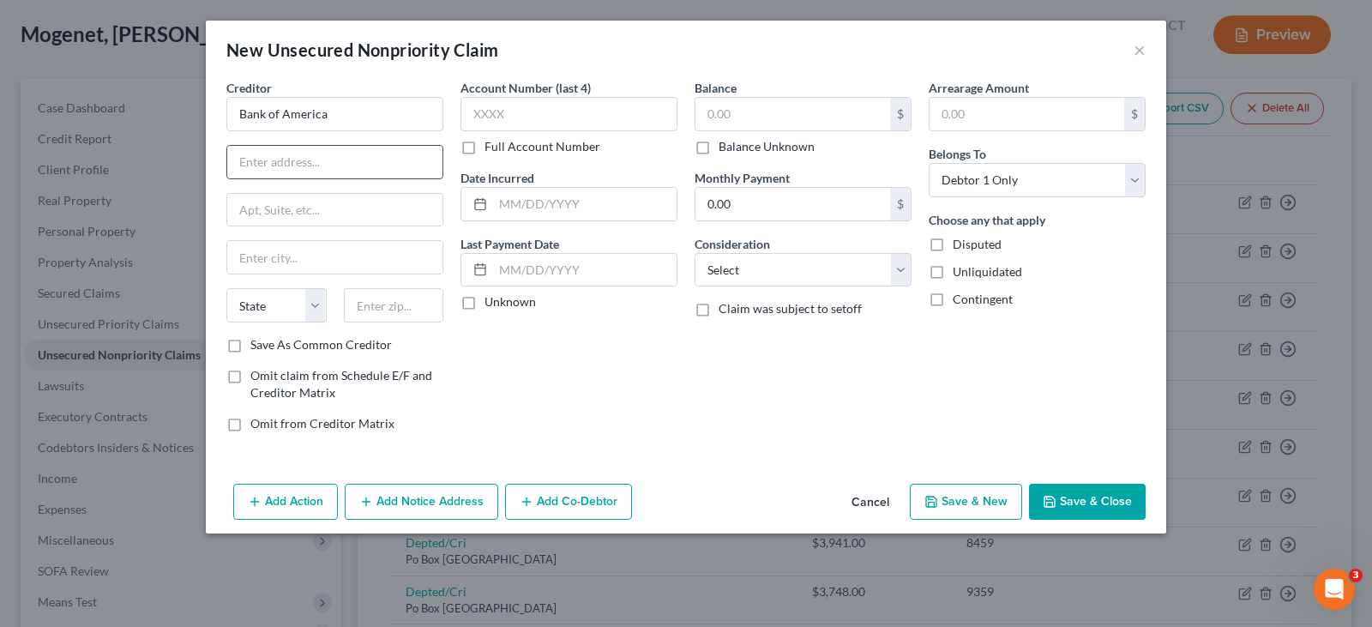
click at [363, 157] on input "text" at bounding box center [334, 162] width 215 height 33
type input "PO Box 15284"
click at [402, 309] on input "text" at bounding box center [394, 305] width 100 height 34
type input "19850"
type input "Wilmington"
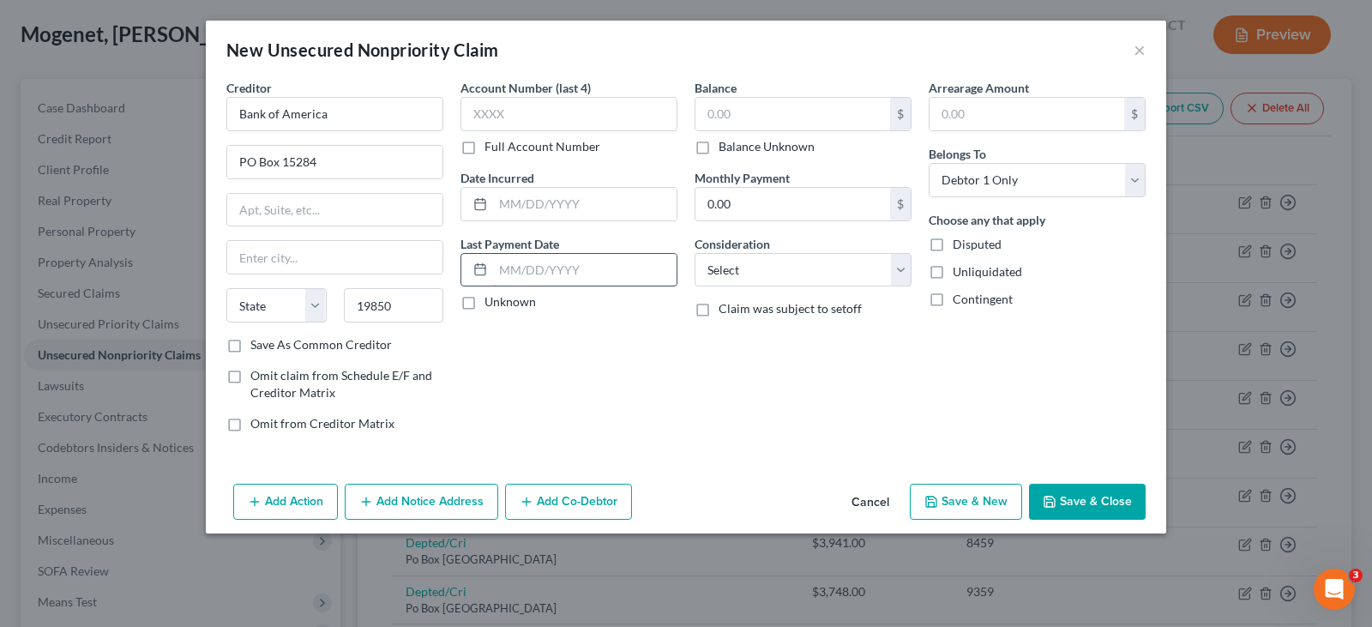
select select "7"
click at [532, 262] on input "text" at bounding box center [584, 270] width 183 height 33
click at [1056, 496] on icon "button" at bounding box center [1049, 502] width 14 height 14
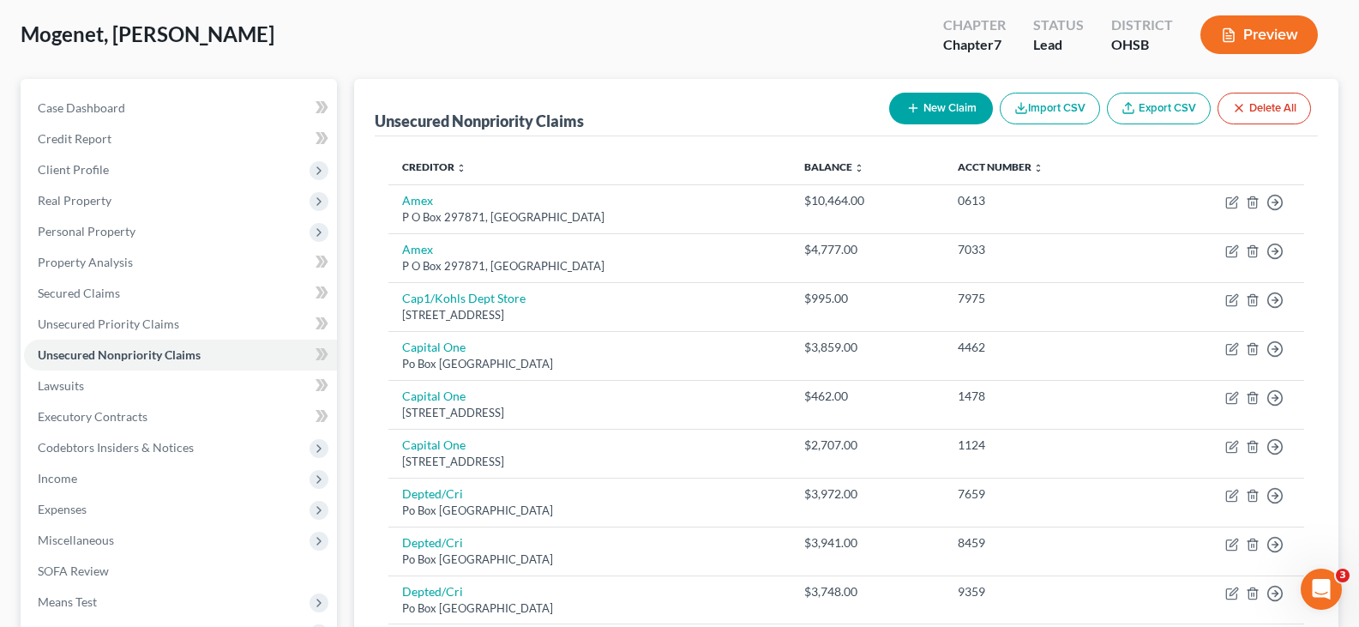
click at [906, 108] on icon "button" at bounding box center [913, 108] width 14 height 14
select select "0"
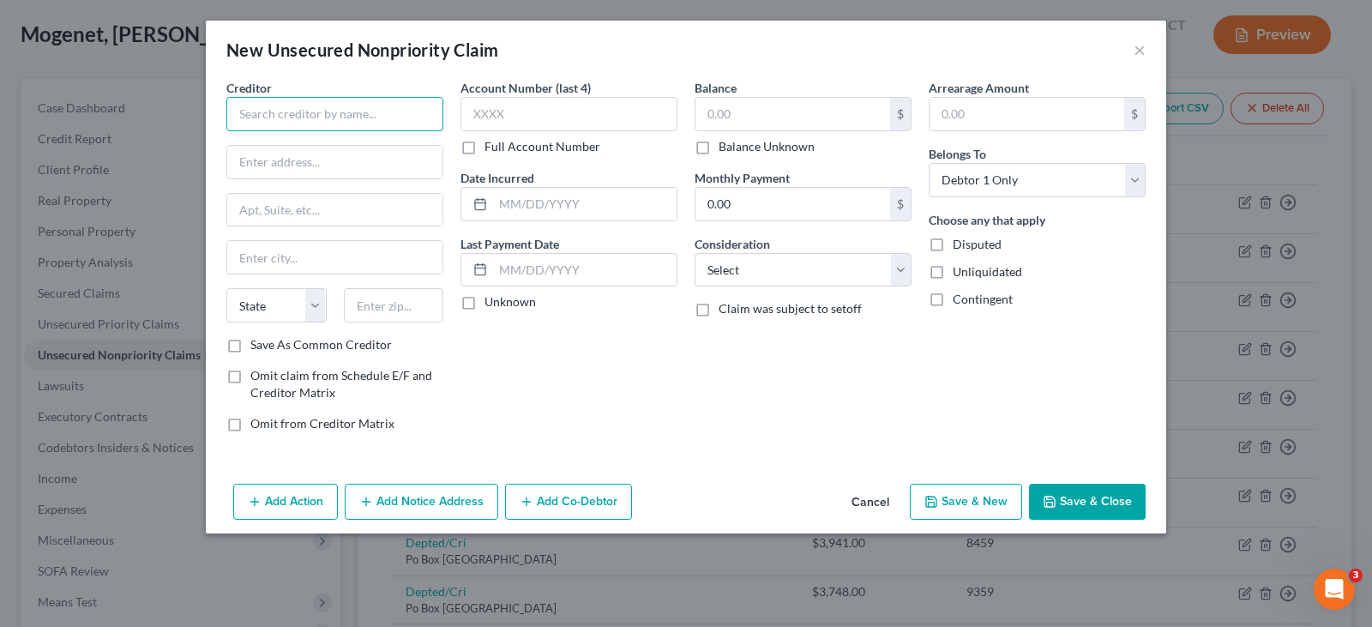
click at [404, 114] on input "text" at bounding box center [334, 114] width 217 height 34
type input "Chase Card Services"
click at [393, 155] on input "text" at bounding box center [334, 162] width 215 height 33
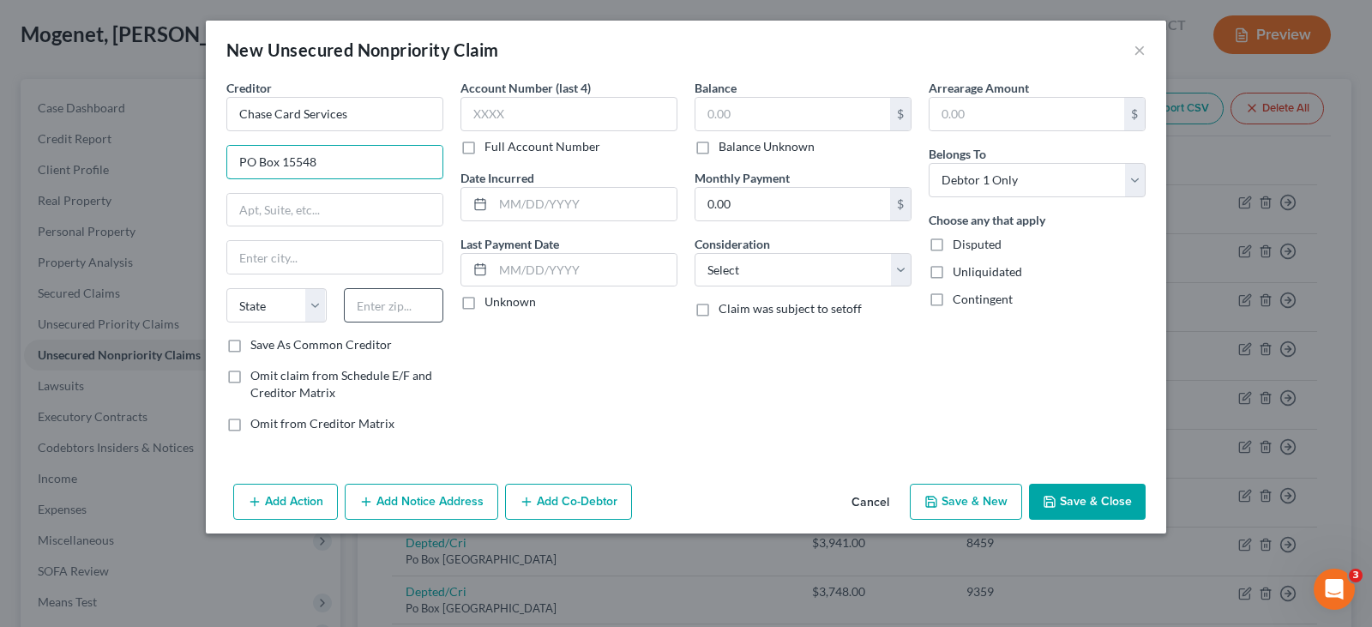
type input "PO Box 15548"
click at [406, 306] on input "text" at bounding box center [394, 305] width 100 height 34
type input "19886"
type input "Wilmington"
select select "7"
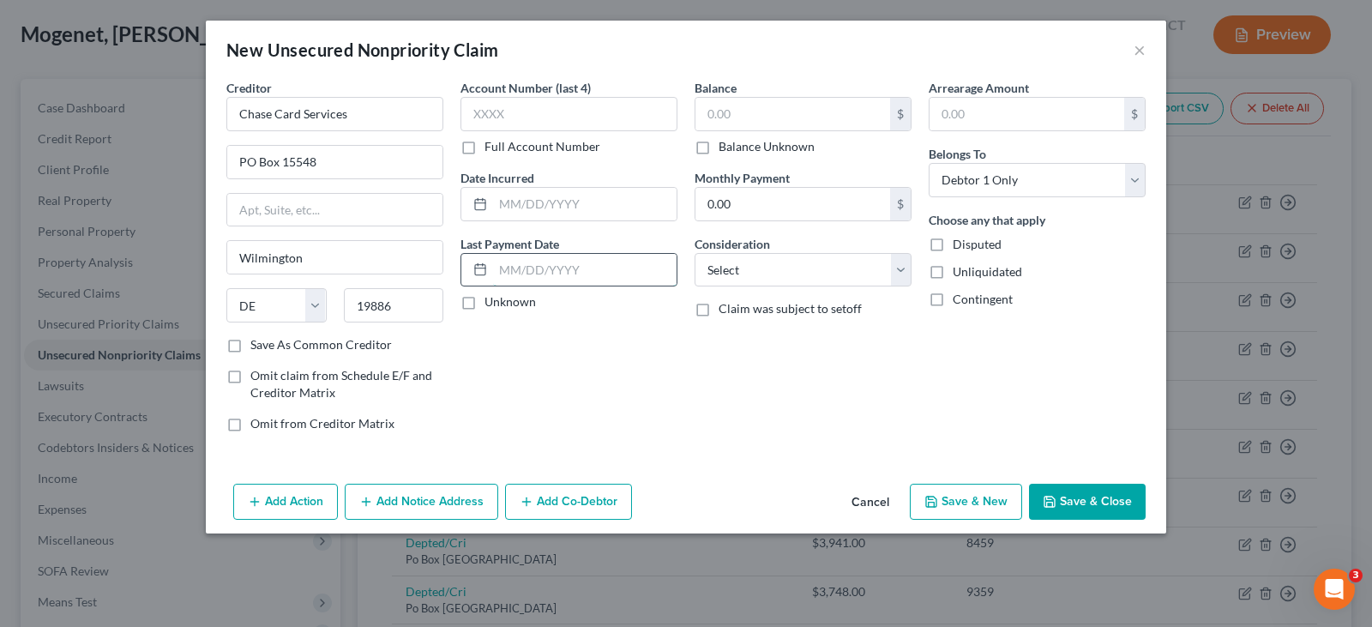
click at [541, 269] on input "text" at bounding box center [584, 270] width 183 height 33
click at [1054, 503] on icon "button" at bounding box center [1049, 501] width 10 height 10
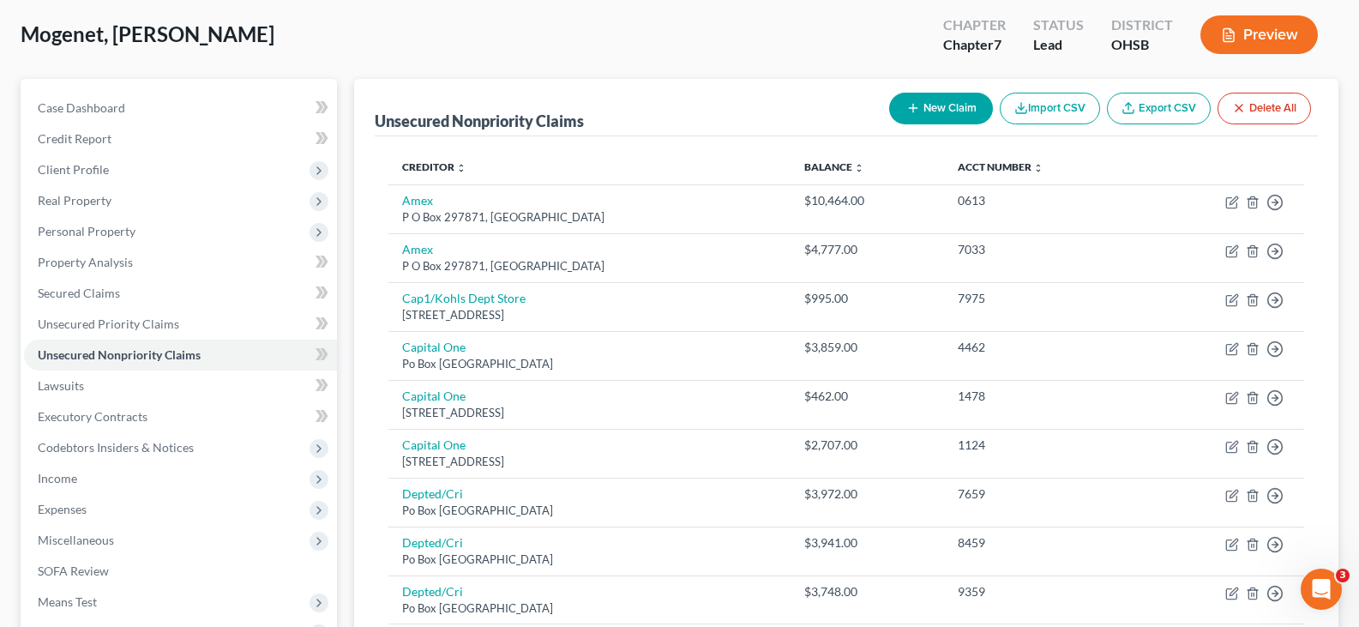
click at [910, 107] on icon "button" at bounding box center [913, 108] width 14 height 14
select select "0"
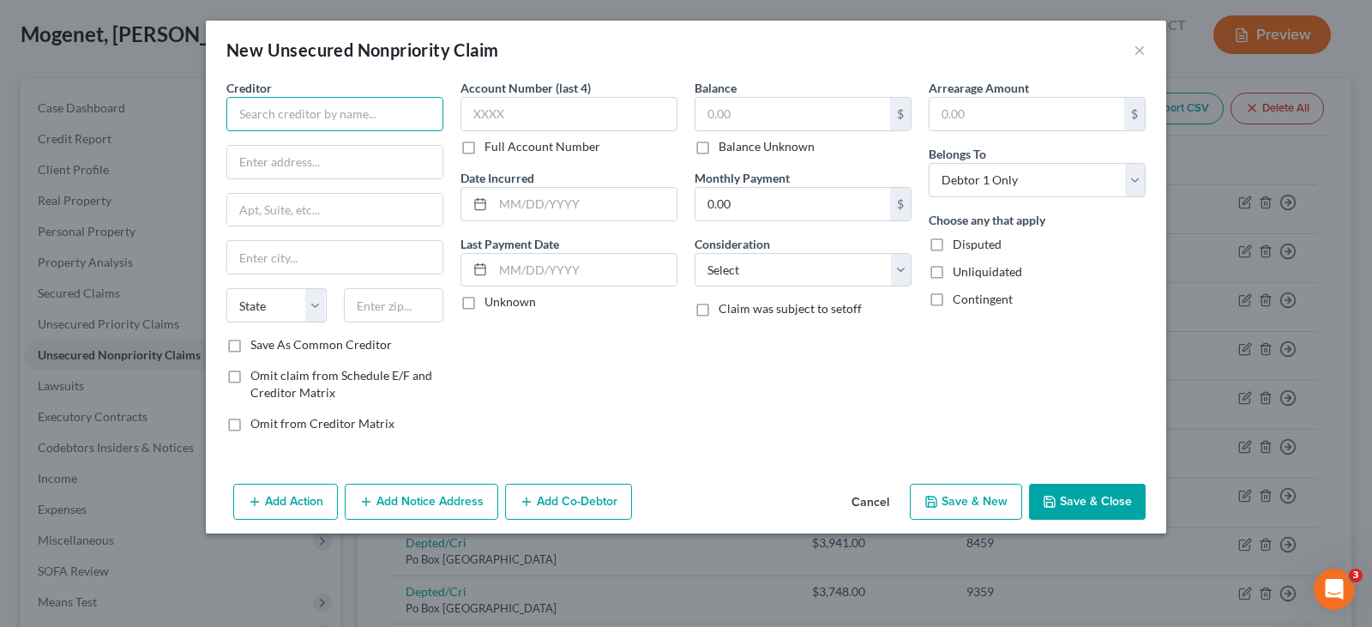
click at [313, 116] on input "text" at bounding box center [334, 114] width 217 height 34
type input "[GEOGRAPHIC_DATA]"
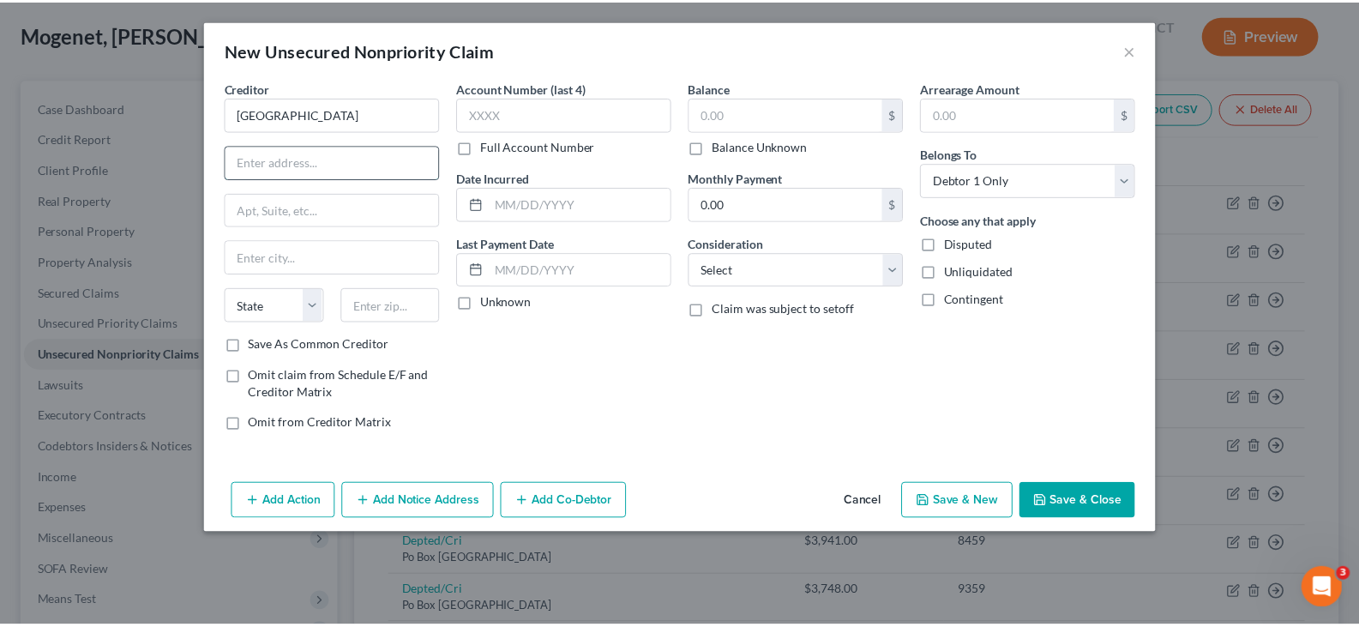
scroll to position [0, 0]
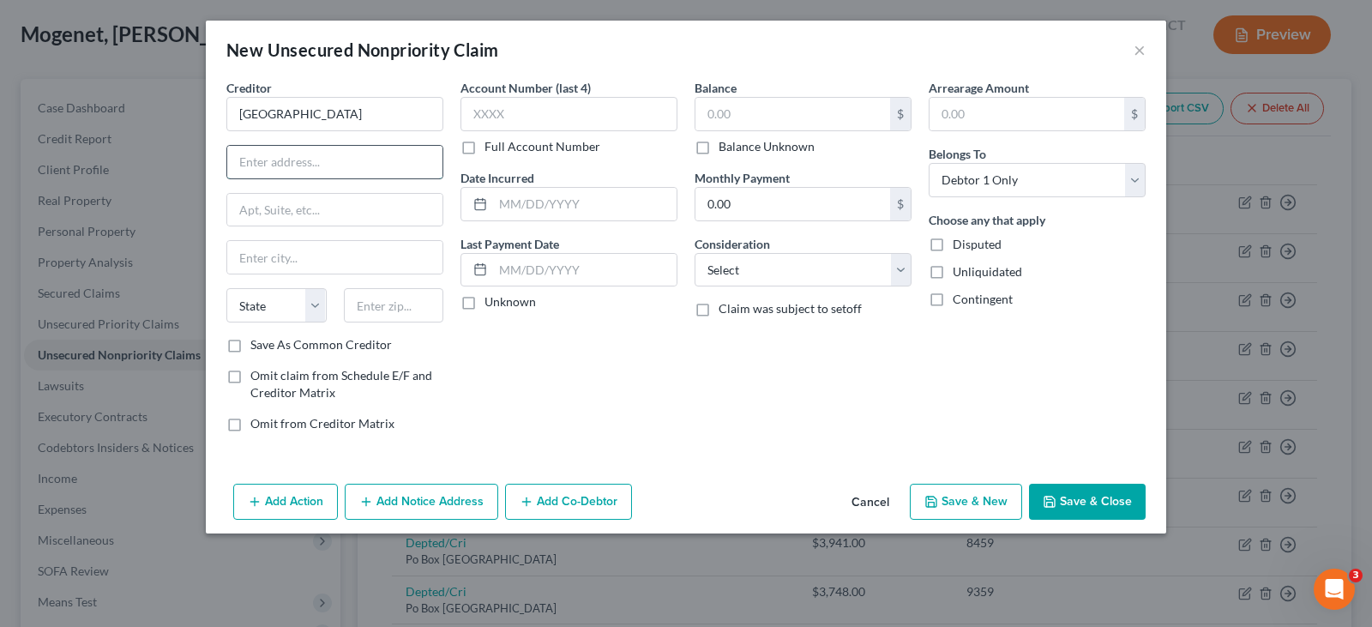
click at [309, 163] on input "text" at bounding box center [334, 162] width 215 height 33
type input "[GEOGRAPHIC_DATA]"
click at [377, 314] on input "text" at bounding box center [394, 305] width 100 height 34
type input "07083"
type input "Union"
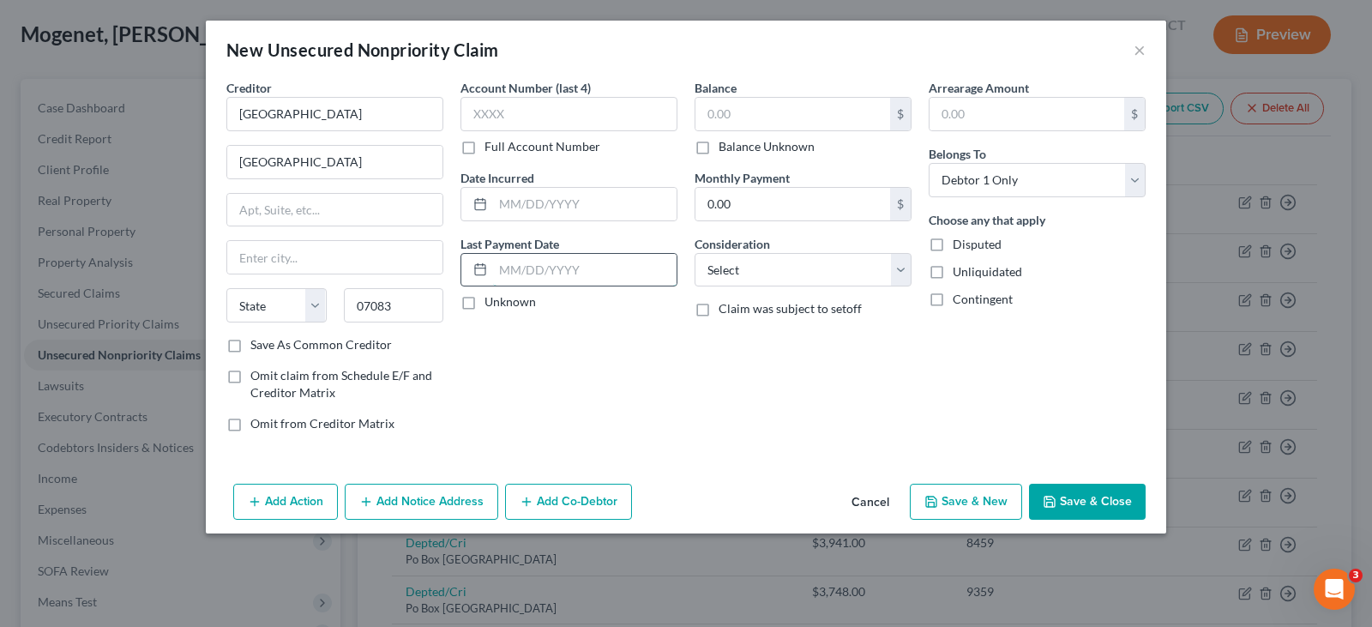
select select "33"
click at [559, 268] on input "text" at bounding box center [584, 270] width 183 height 33
click at [1078, 503] on button "Save & Close" at bounding box center [1087, 501] width 117 height 36
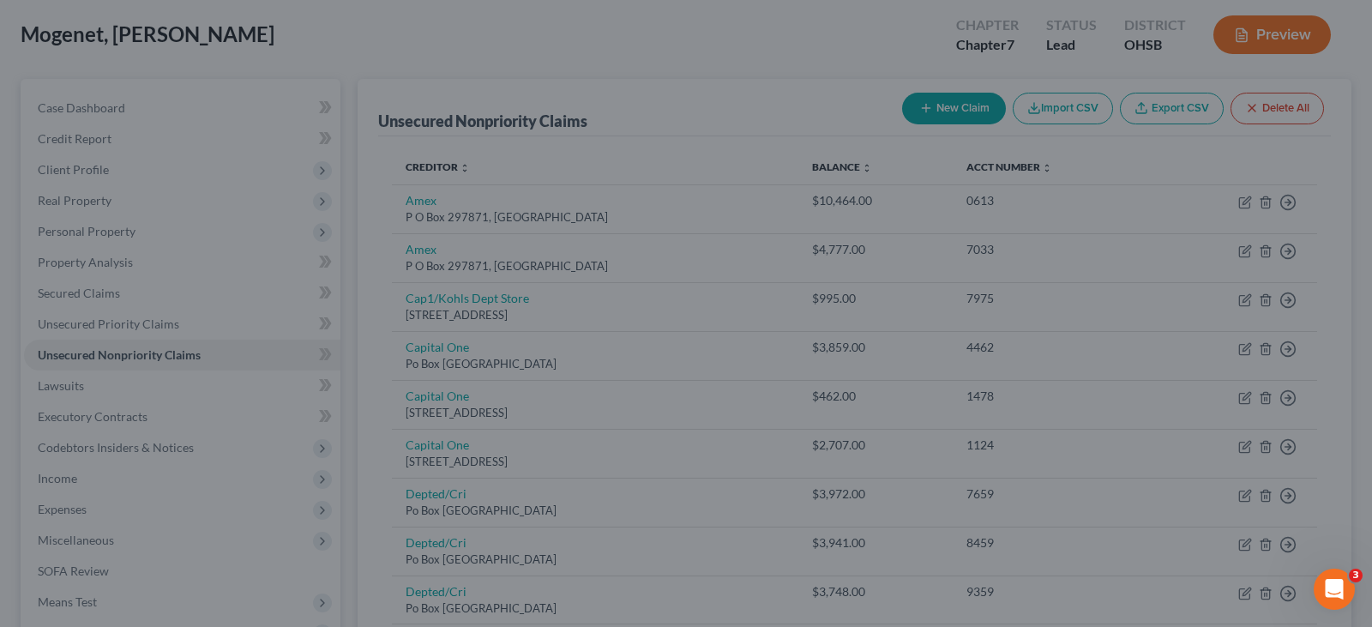
type input "0.00"
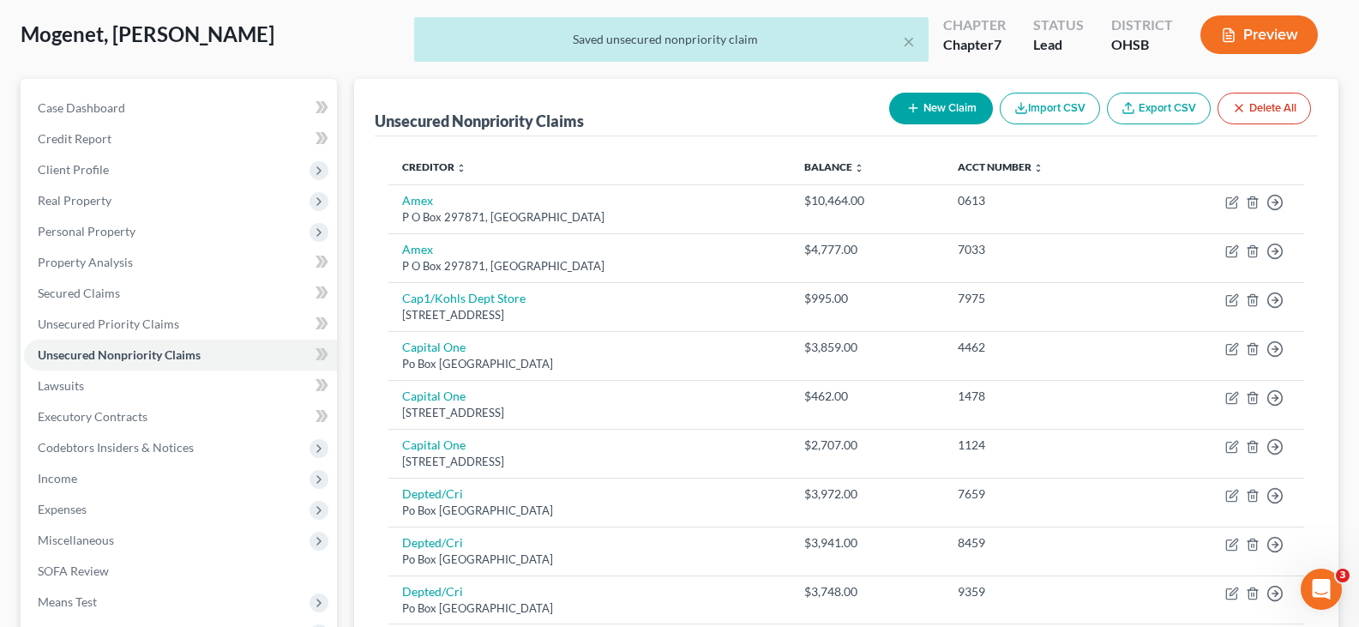
click at [913, 110] on icon "button" at bounding box center [913, 108] width 14 height 14
select select "0"
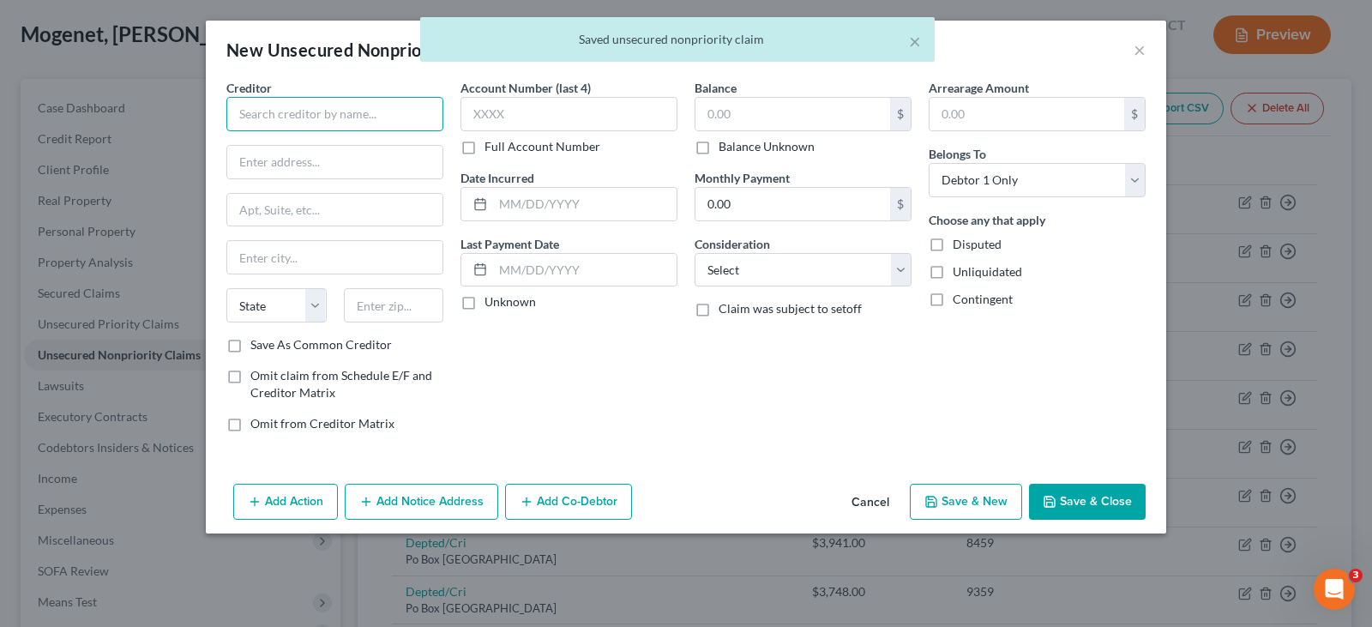
click at [399, 112] on input "text" at bounding box center [334, 114] width 217 height 34
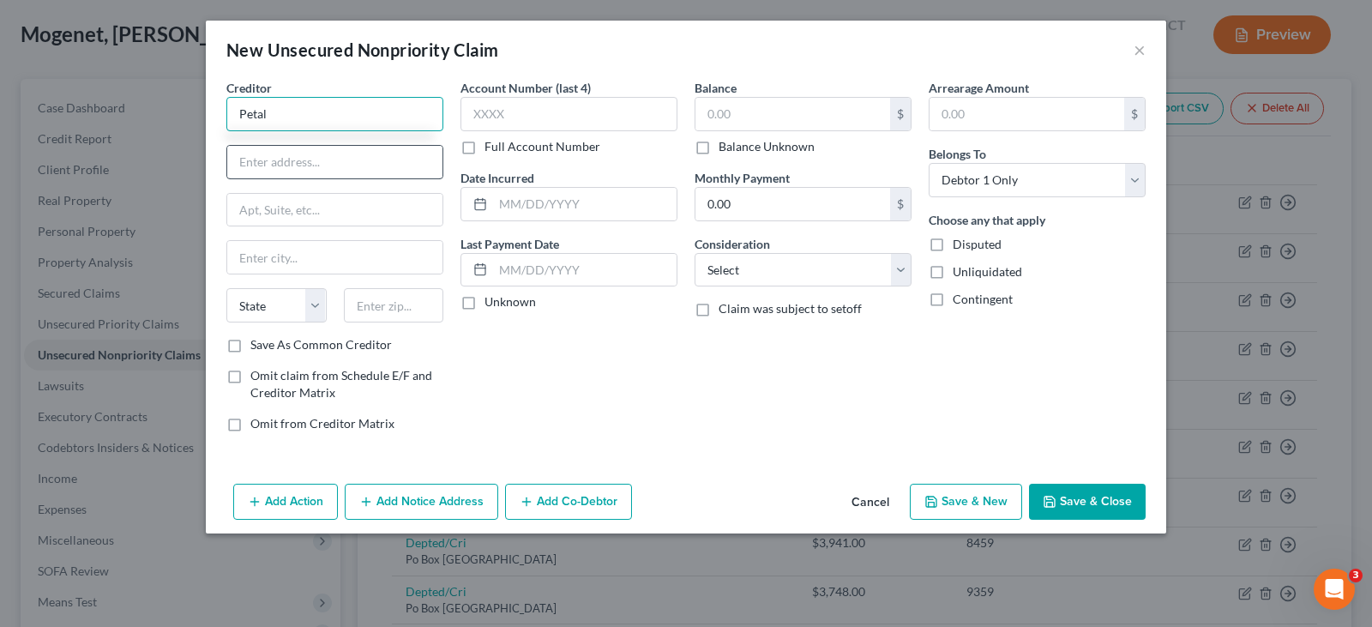
type input "Petal"
click at [243, 158] on input "text" at bounding box center [334, 162] width 215 height 33
type input "PO Box 105168"
click at [385, 309] on input "text" at bounding box center [394, 305] width 100 height 34
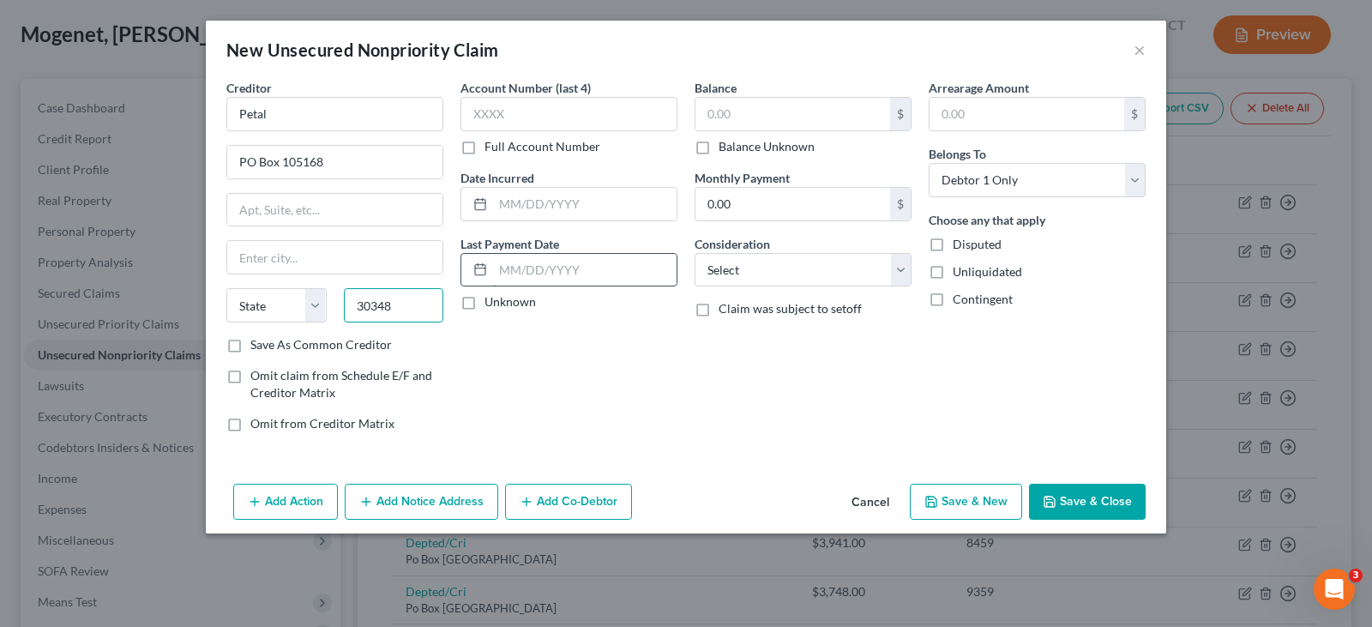
type input "30348"
type input "[GEOGRAPHIC_DATA]"
select select "10"
click at [511, 268] on input "text" at bounding box center [584, 270] width 183 height 33
click at [1051, 495] on icon "button" at bounding box center [1049, 502] width 14 height 14
